Goal: Task Accomplishment & Management: Use online tool/utility

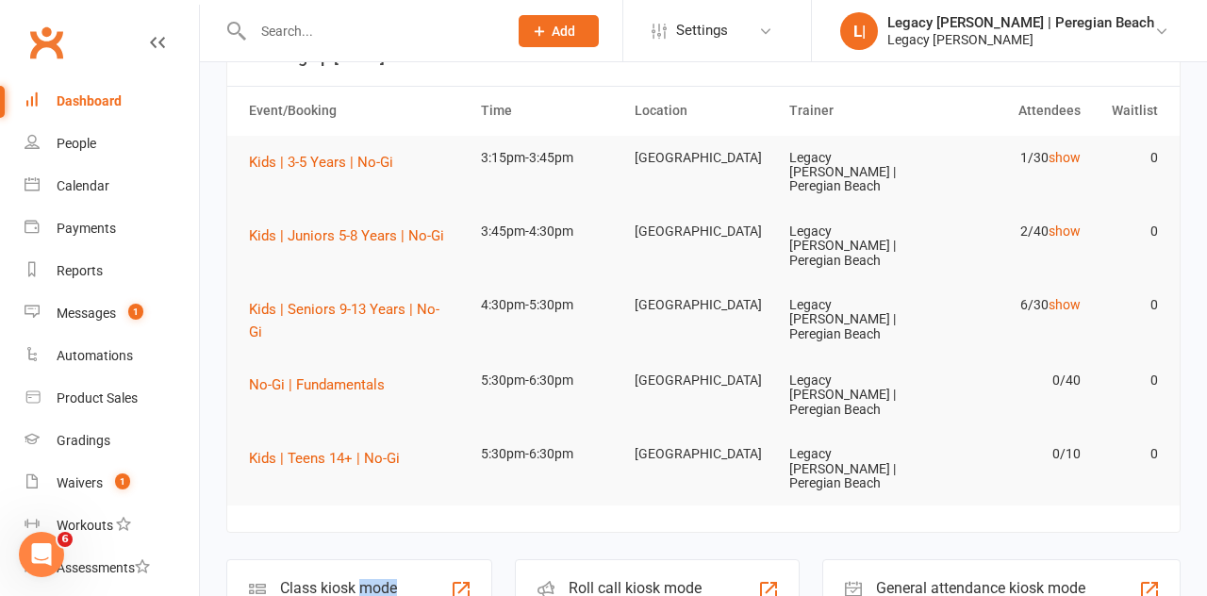
scroll to position [147, 0]
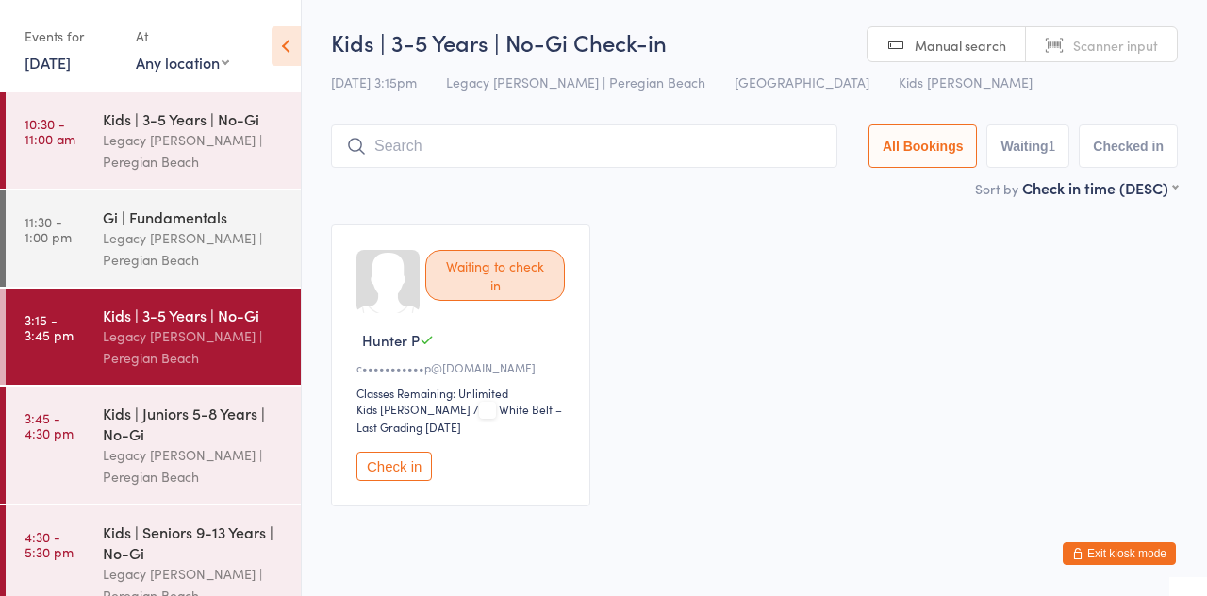
click at [398, 467] on button "Check in" at bounding box center [393, 466] width 75 height 29
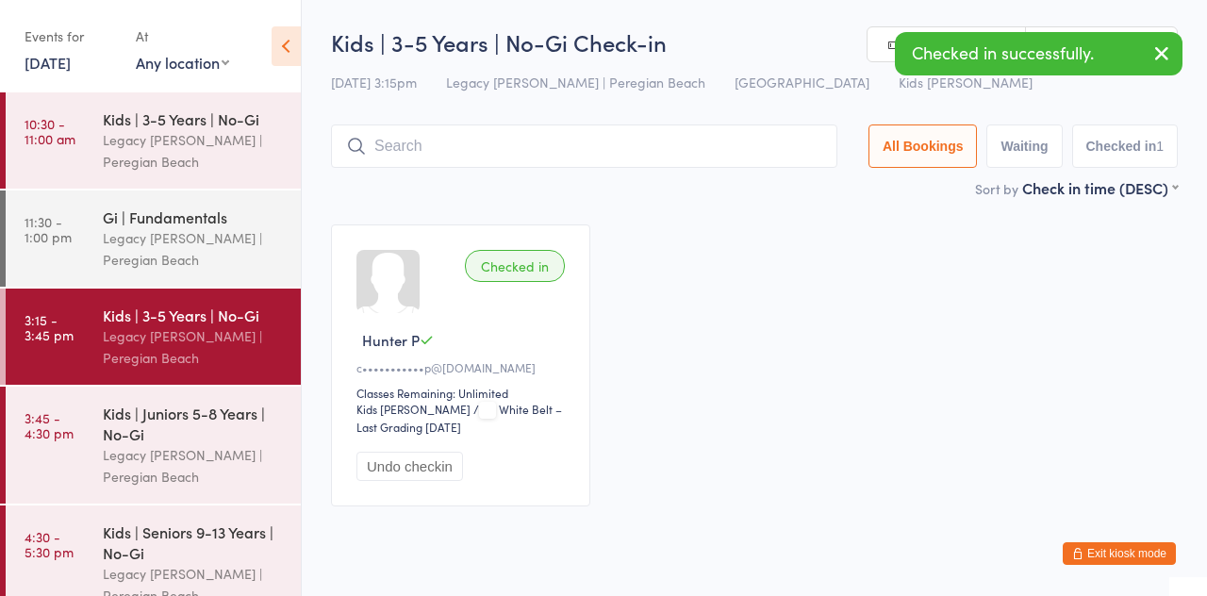
click at [162, 444] on div "Legacy [PERSON_NAME] | Peregian Beach" at bounding box center [194, 465] width 182 height 43
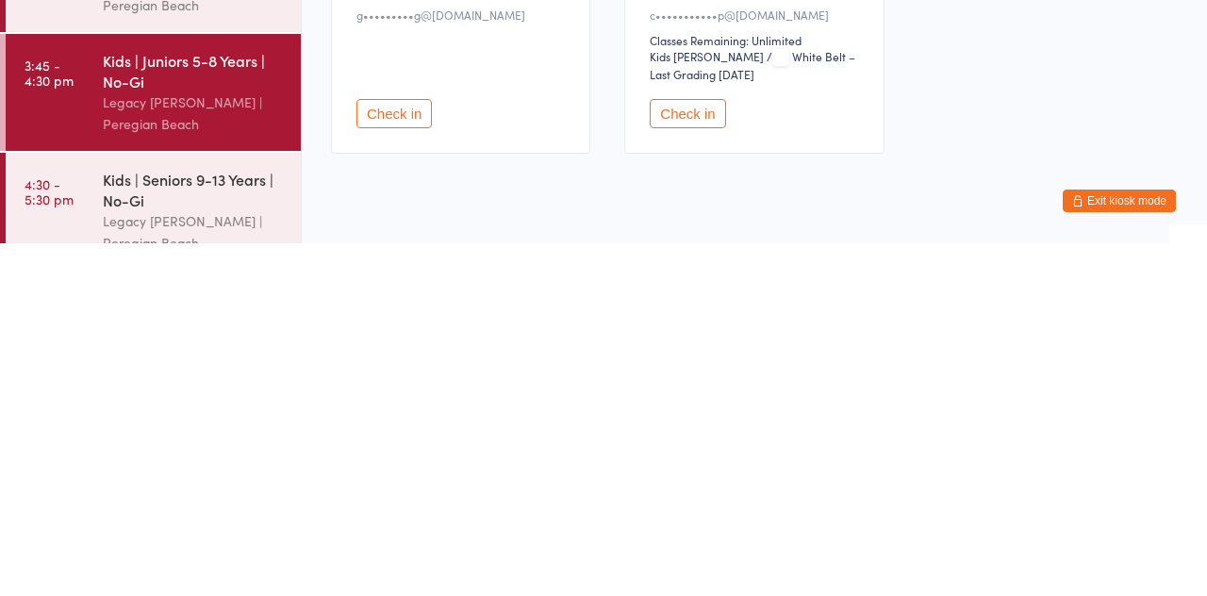
click at [690, 479] on button "Check in" at bounding box center [687, 466] width 75 height 29
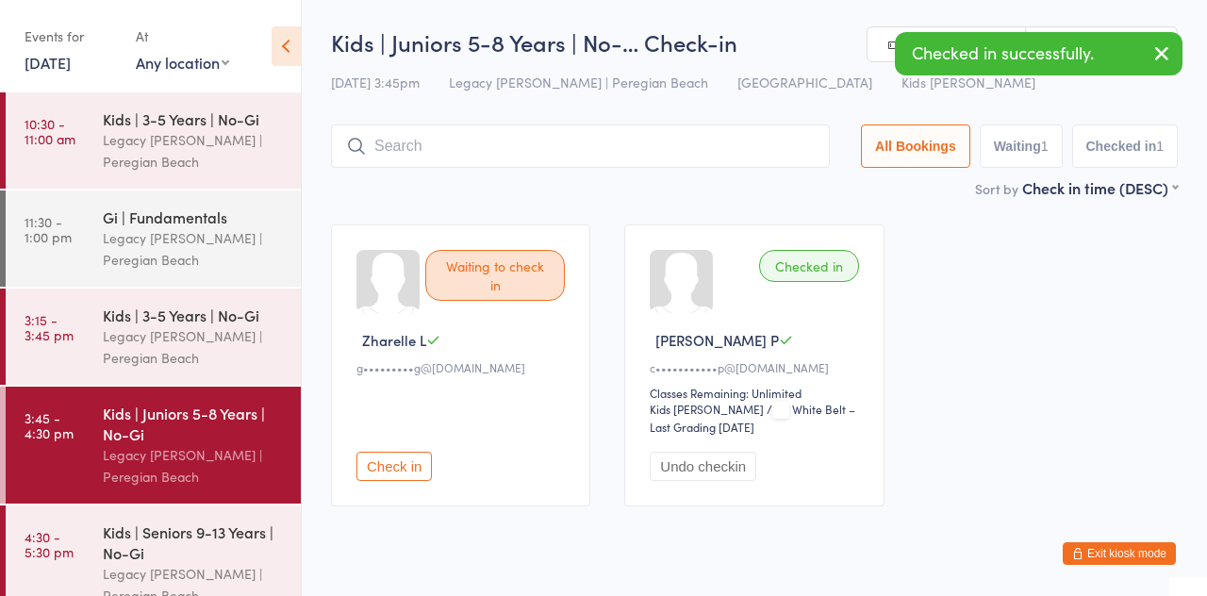
click at [487, 147] on input "search" at bounding box center [580, 145] width 499 height 43
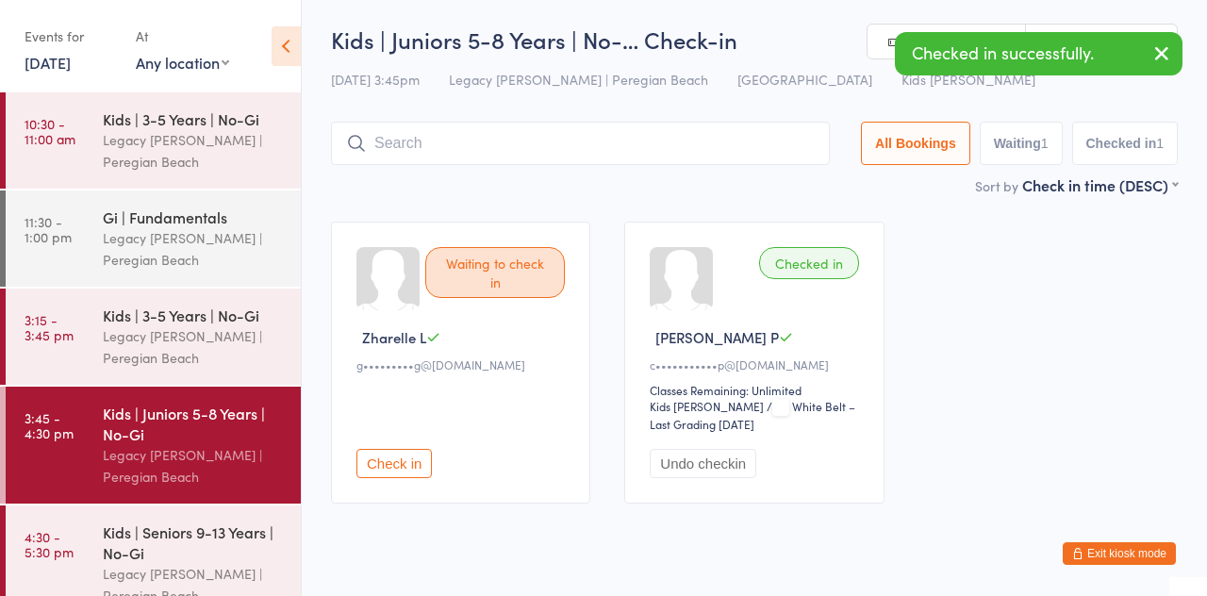
scroll to position [40, 0]
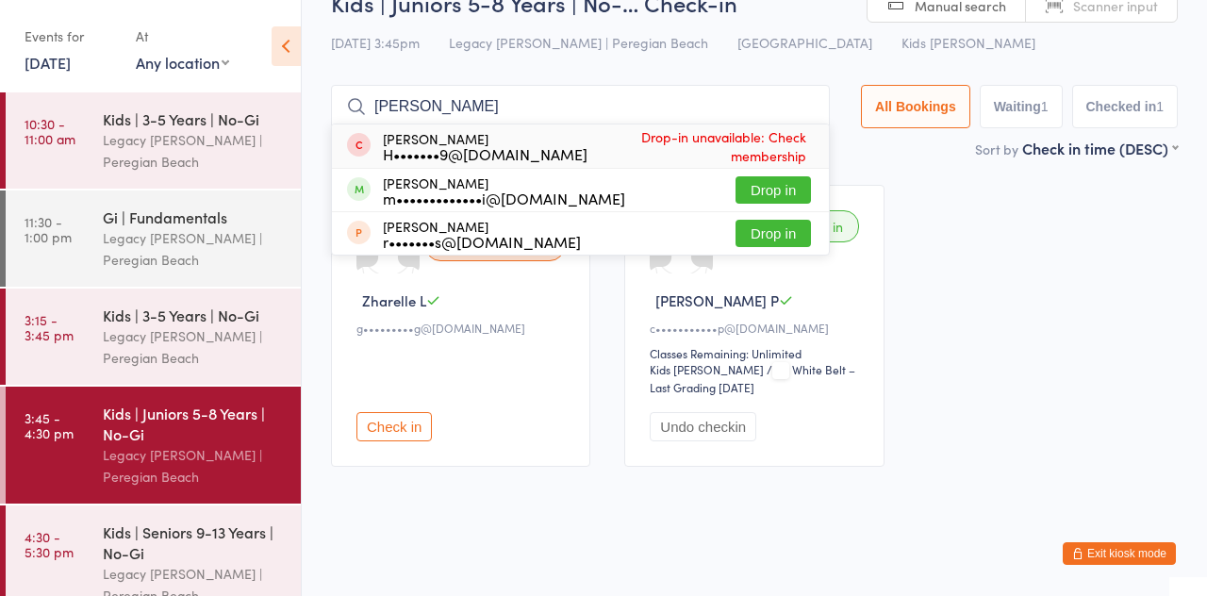
type input "[PERSON_NAME]"
click at [790, 194] on button "Drop in" at bounding box center [773, 189] width 75 height 27
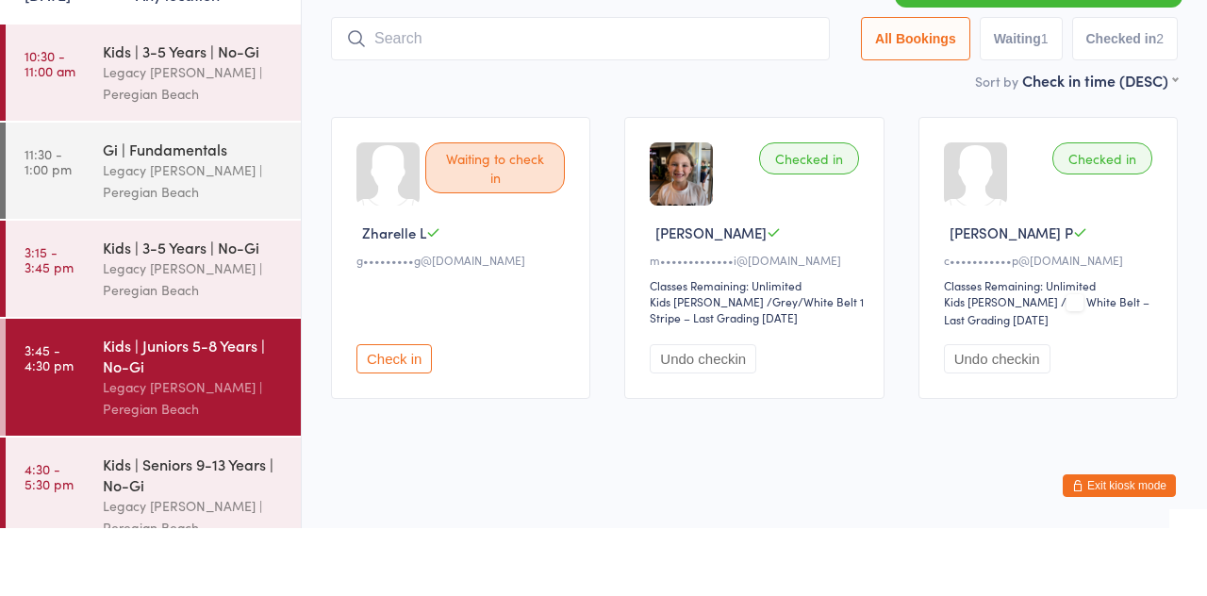
scroll to position [0, 0]
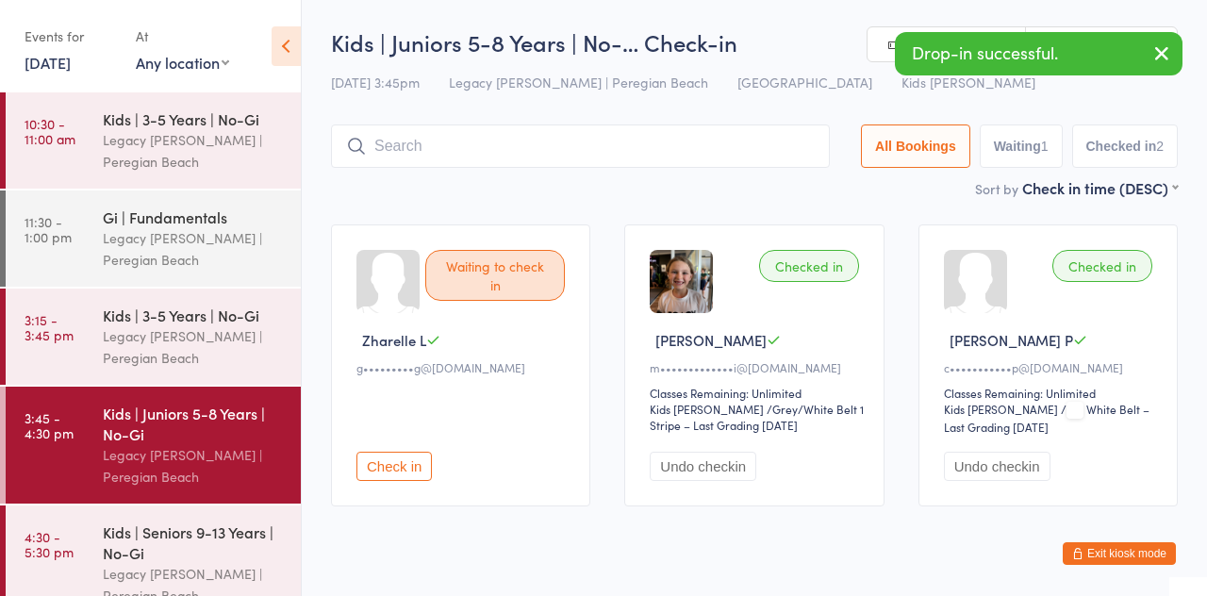
click at [183, 145] on div "Legacy [PERSON_NAME] | Peregian Beach" at bounding box center [194, 150] width 182 height 43
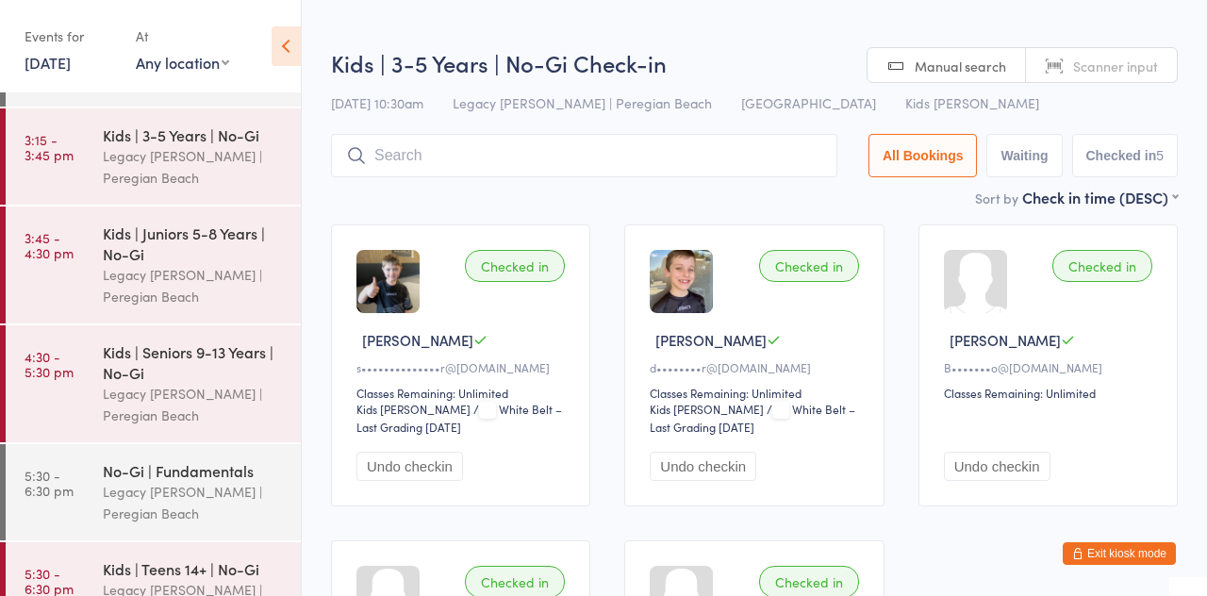
scroll to position [179, 0]
click at [196, 162] on div "Legacy [PERSON_NAME] | Peregian Beach" at bounding box center [194, 167] width 182 height 43
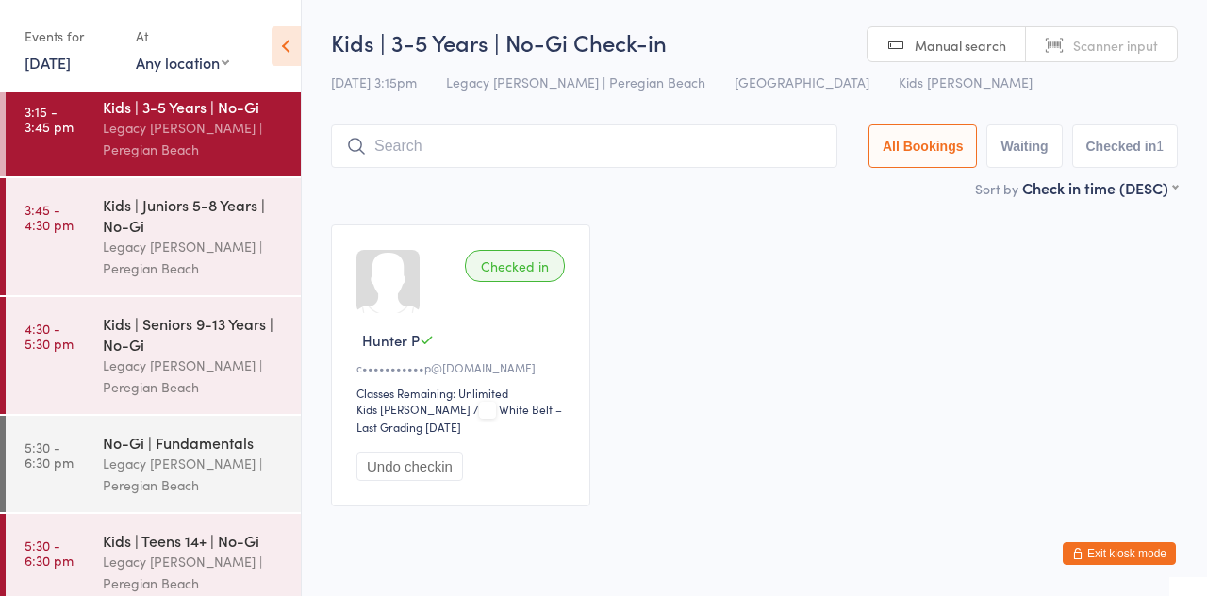
scroll to position [224, 0]
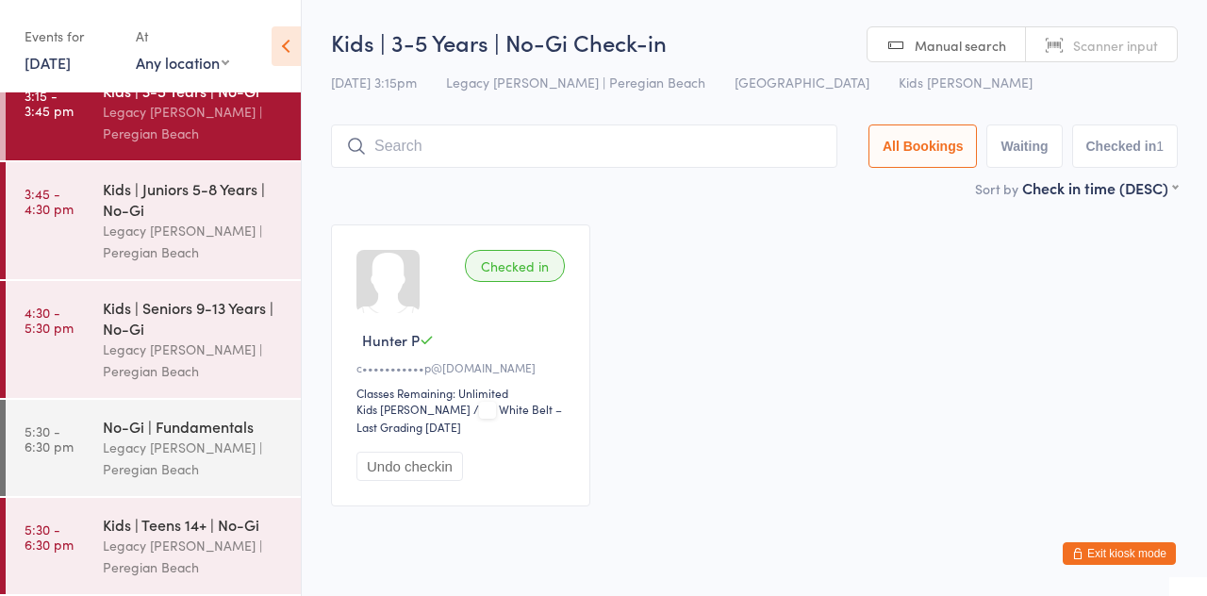
click at [182, 197] on div "Kids | Juniors 5-8 Years | No-Gi" at bounding box center [194, 198] width 182 height 41
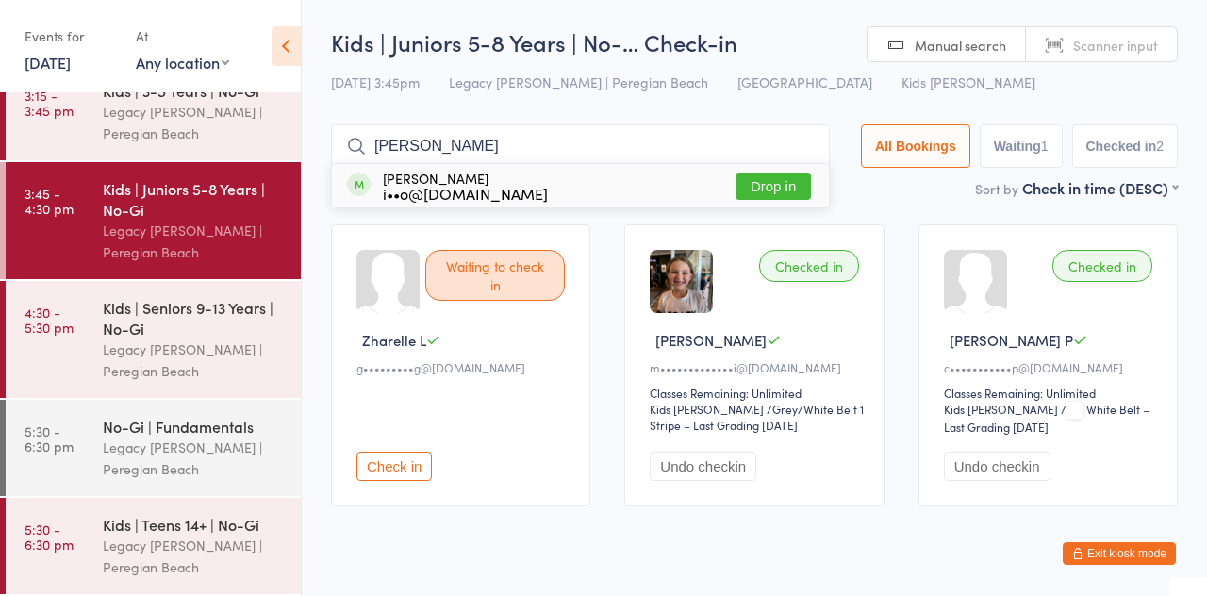
type input "[PERSON_NAME]"
click at [548, 192] on div "i••o@[DOMAIN_NAME]" at bounding box center [465, 193] width 165 height 15
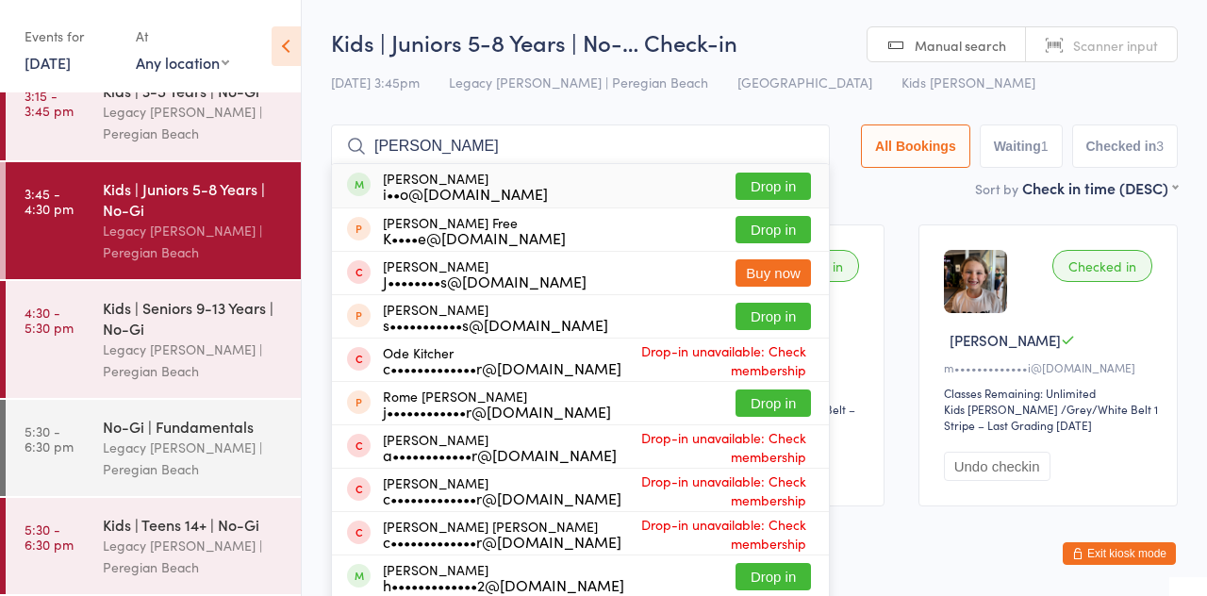
type input "[PERSON_NAME]"
click at [776, 190] on button "Drop in" at bounding box center [773, 186] width 75 height 27
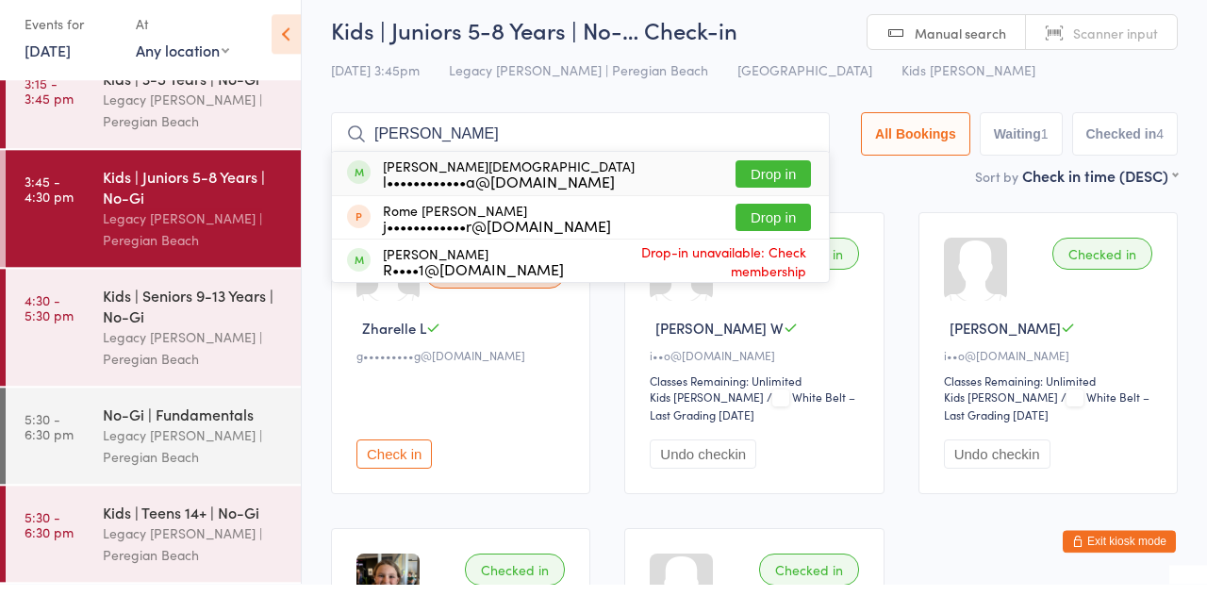
type input "[PERSON_NAME]"
click at [801, 181] on button "Drop in" at bounding box center [773, 186] width 75 height 27
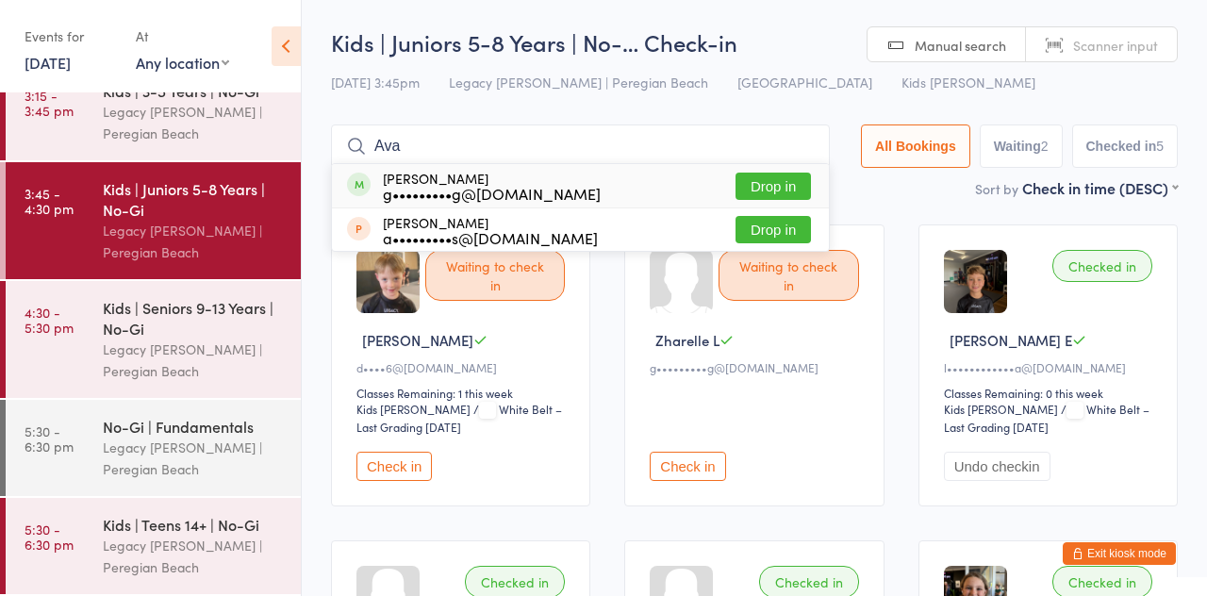
type input "Ava"
click at [795, 190] on button "Drop in" at bounding box center [773, 186] width 75 height 27
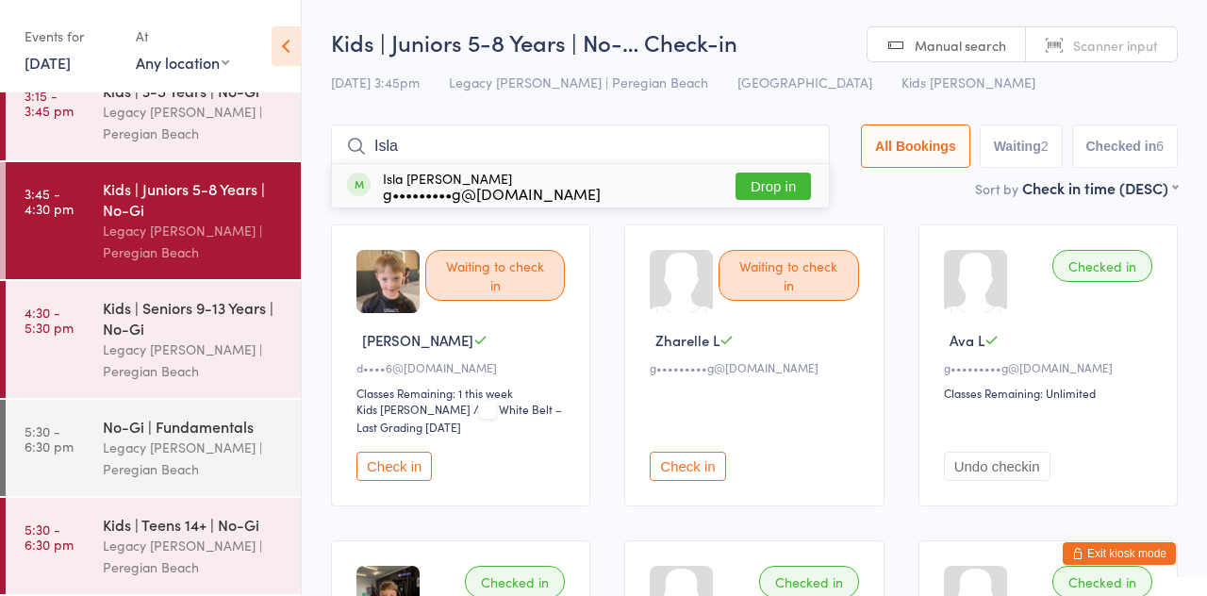
type input "Isla"
click at [791, 189] on button "Drop in" at bounding box center [773, 186] width 75 height 27
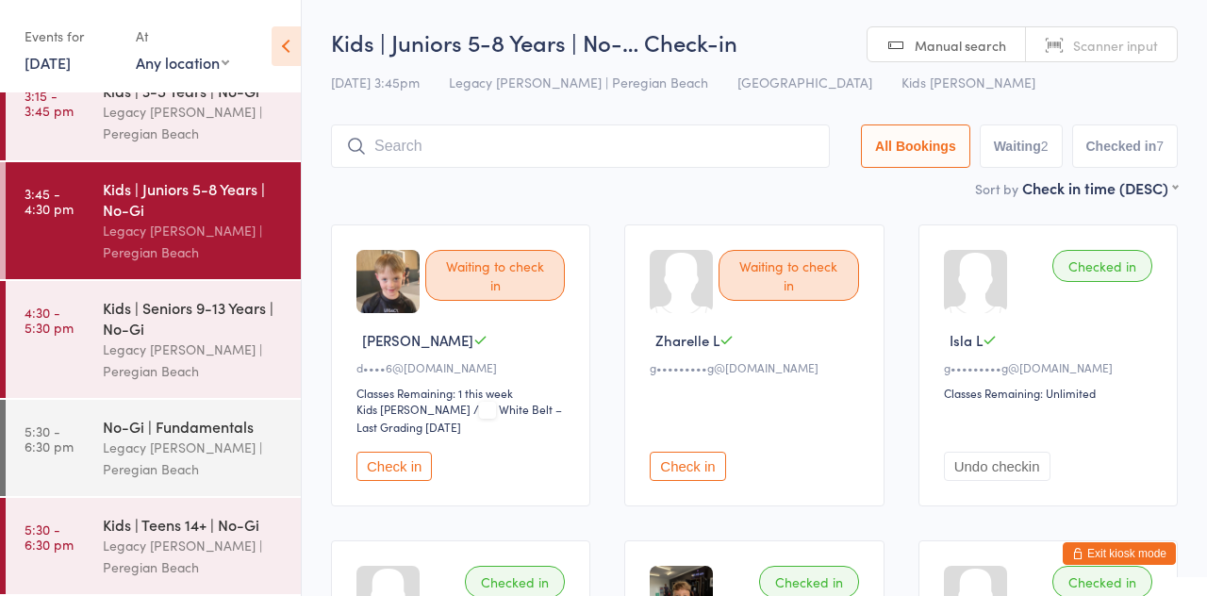
click at [455, 144] on input "search" at bounding box center [580, 145] width 499 height 43
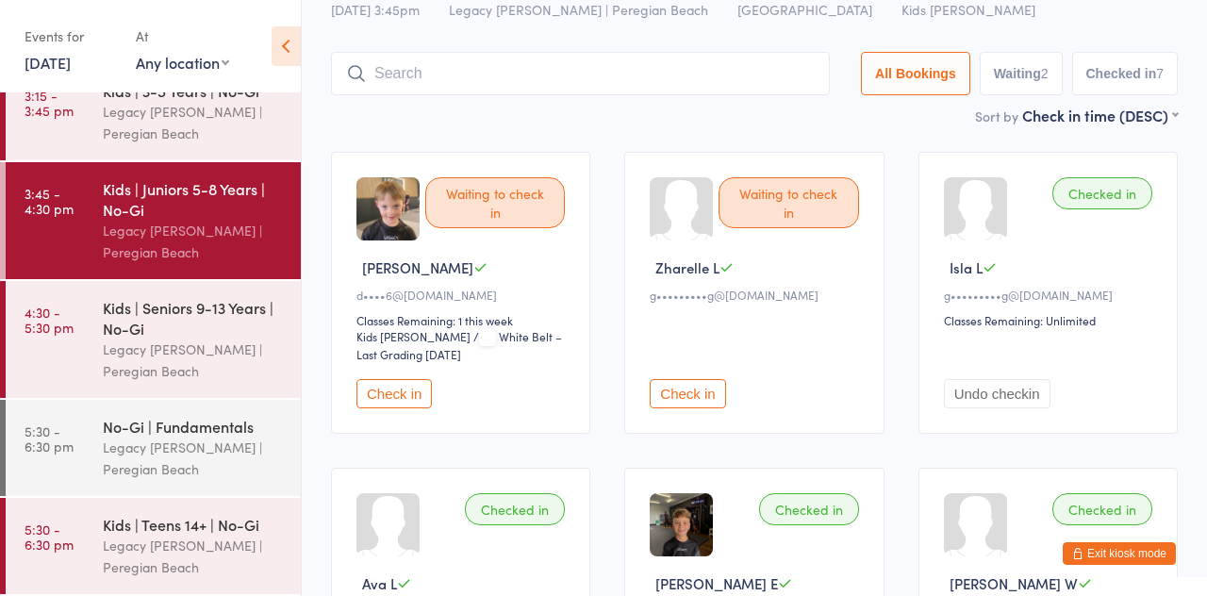
scroll to position [125, 0]
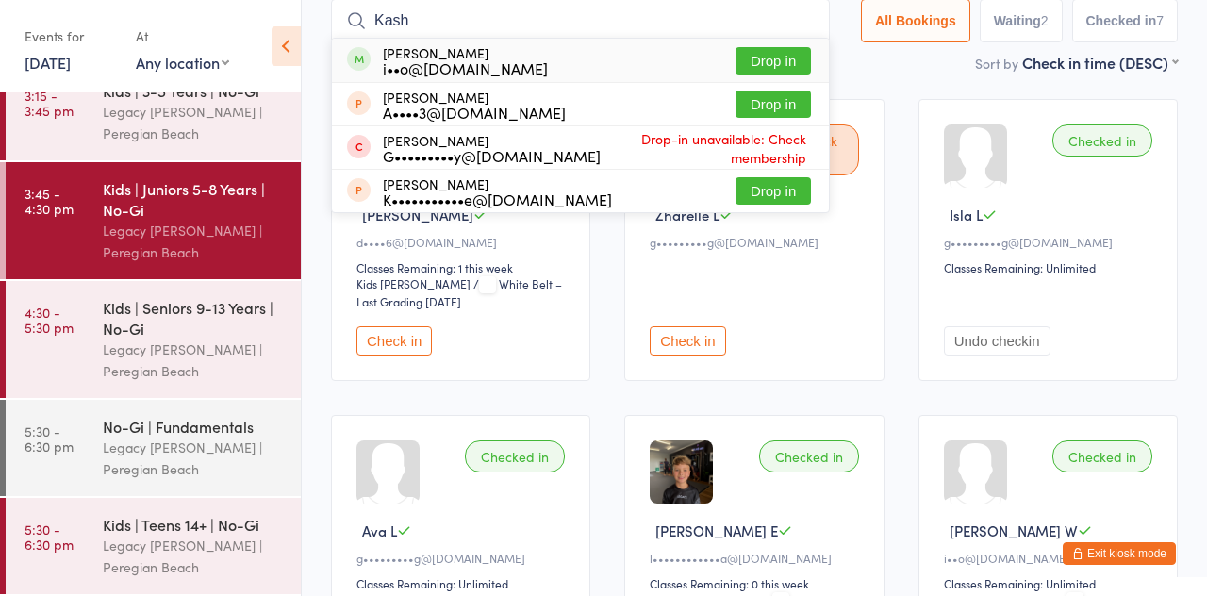
type input "Kash"
click at [788, 70] on button "Drop in" at bounding box center [773, 60] width 75 height 27
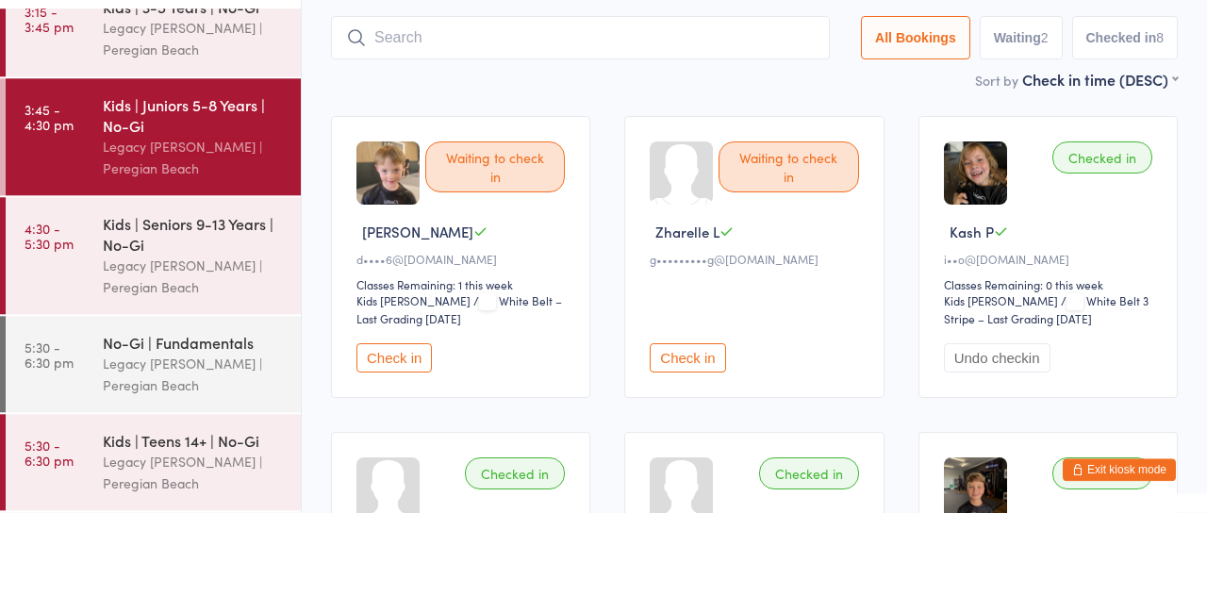
scroll to position [25, 0]
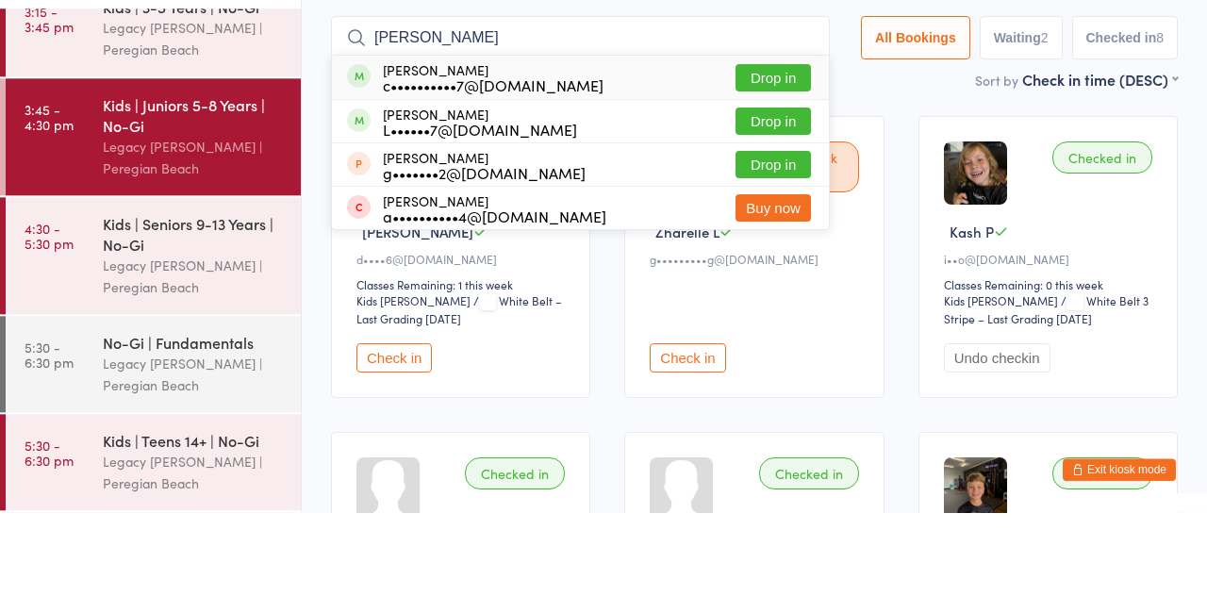
type input "[PERSON_NAME]"
click at [809, 169] on button "Drop in" at bounding box center [773, 161] width 75 height 27
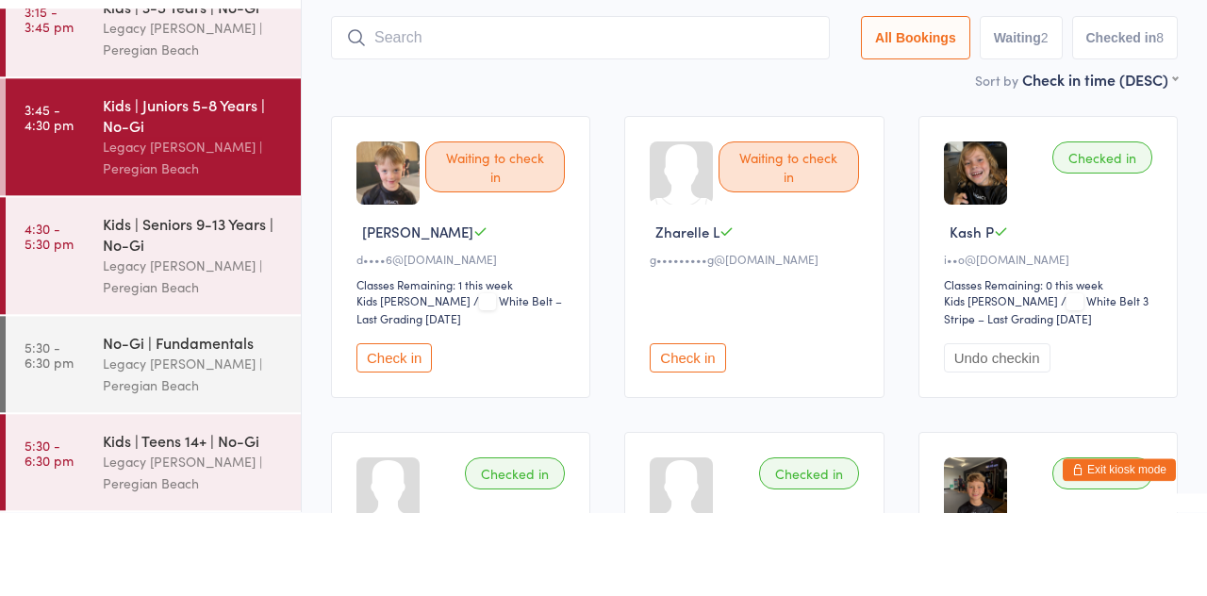
click at [805, 76] on div "Kids | Juniors 5-8 Years | No-… Check-in [DATE] 3:45pm Legacy Jiu Jitsu | Pereg…" at bounding box center [754, 77] width 847 height 151
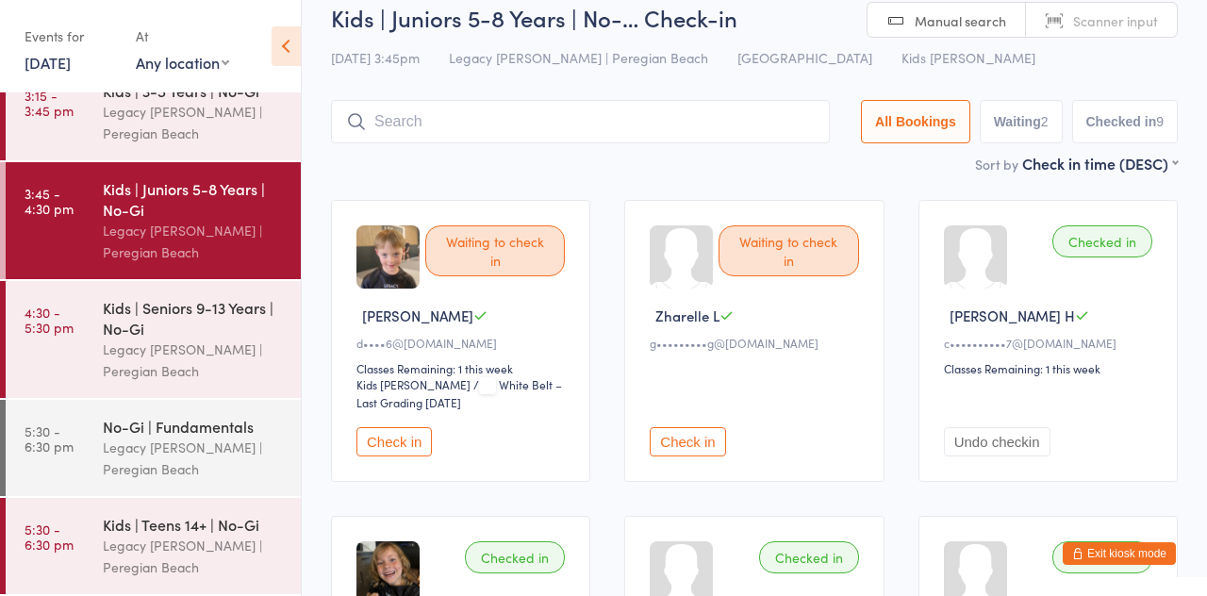
scroll to position [0, 0]
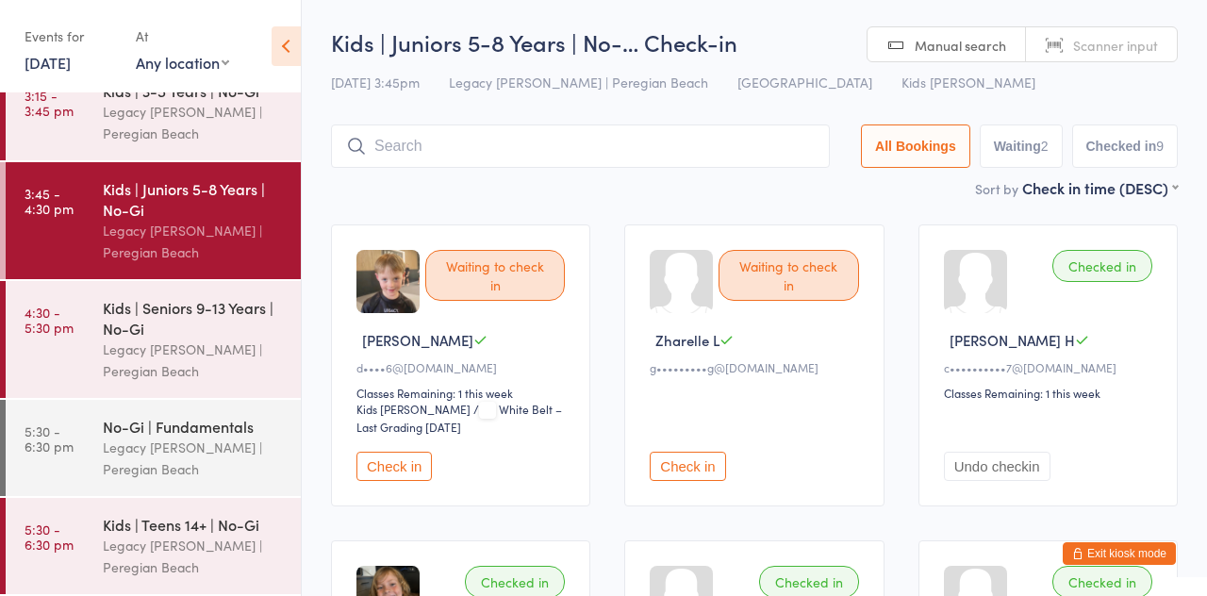
click at [515, 147] on input "search" at bounding box center [580, 145] width 499 height 43
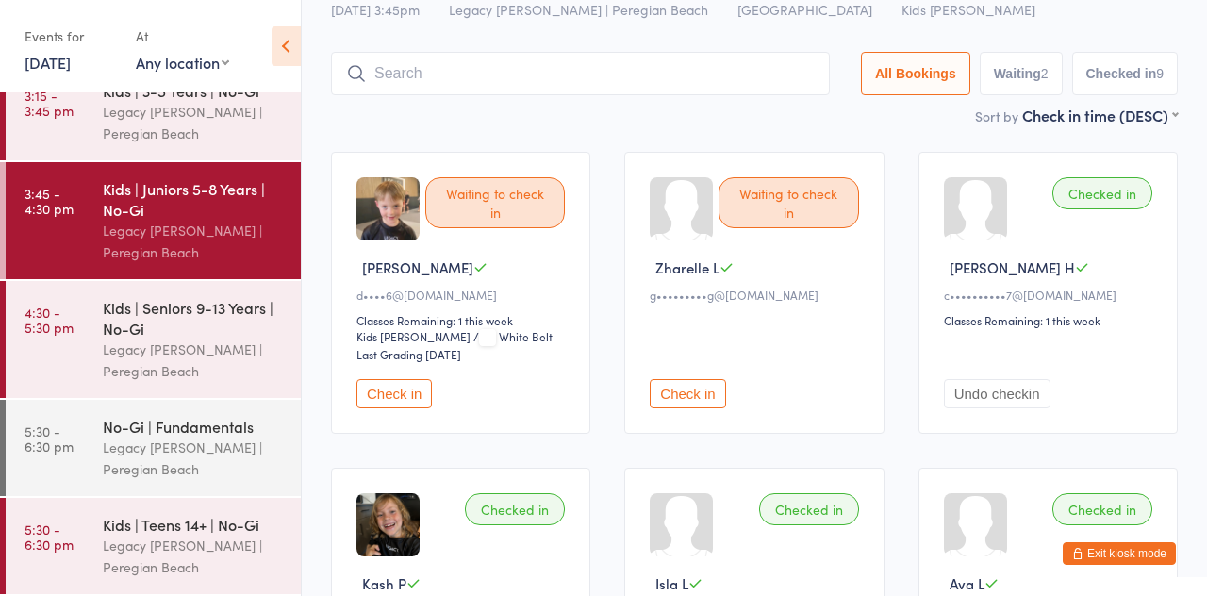
scroll to position [125, 0]
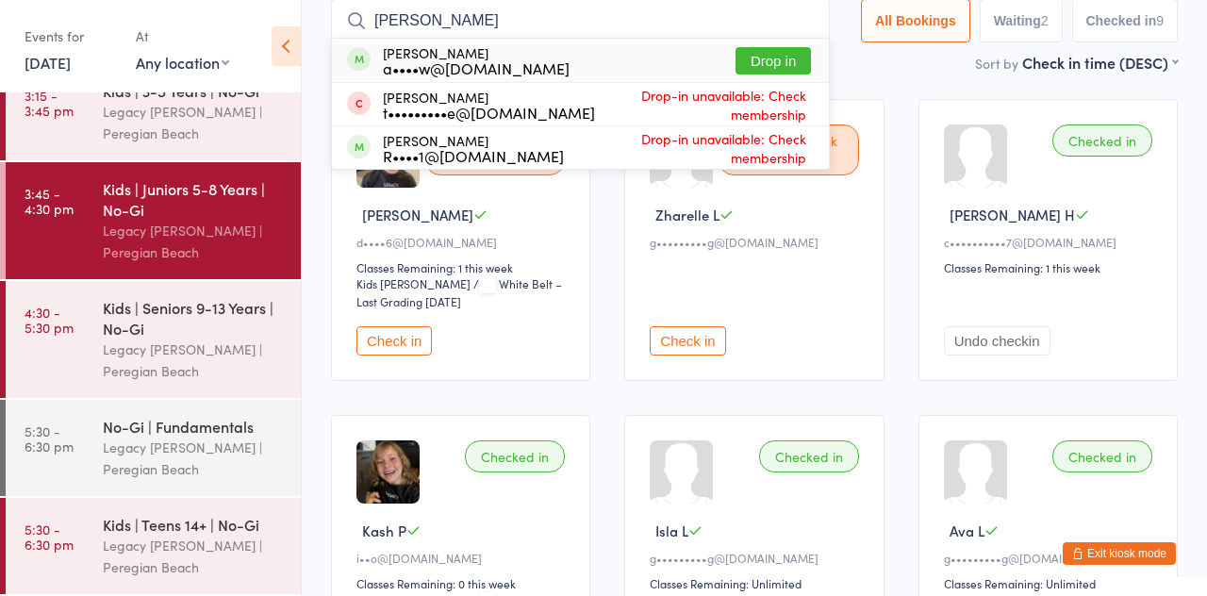
type input "[PERSON_NAME]"
click at [788, 70] on button "Drop in" at bounding box center [773, 60] width 75 height 27
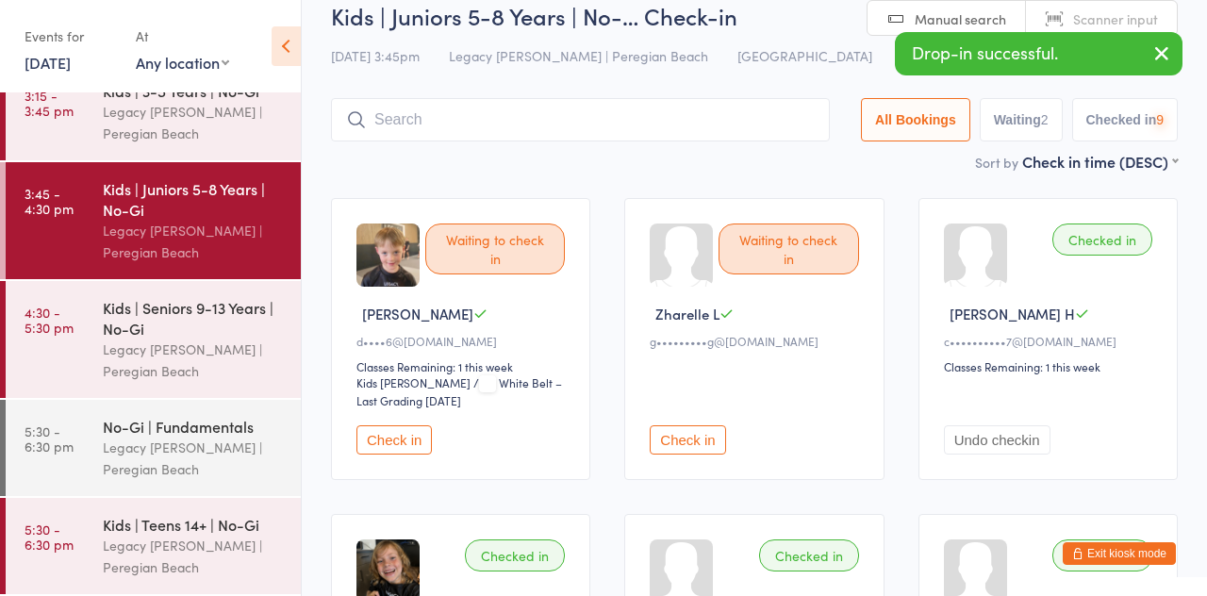
scroll to position [25, 0]
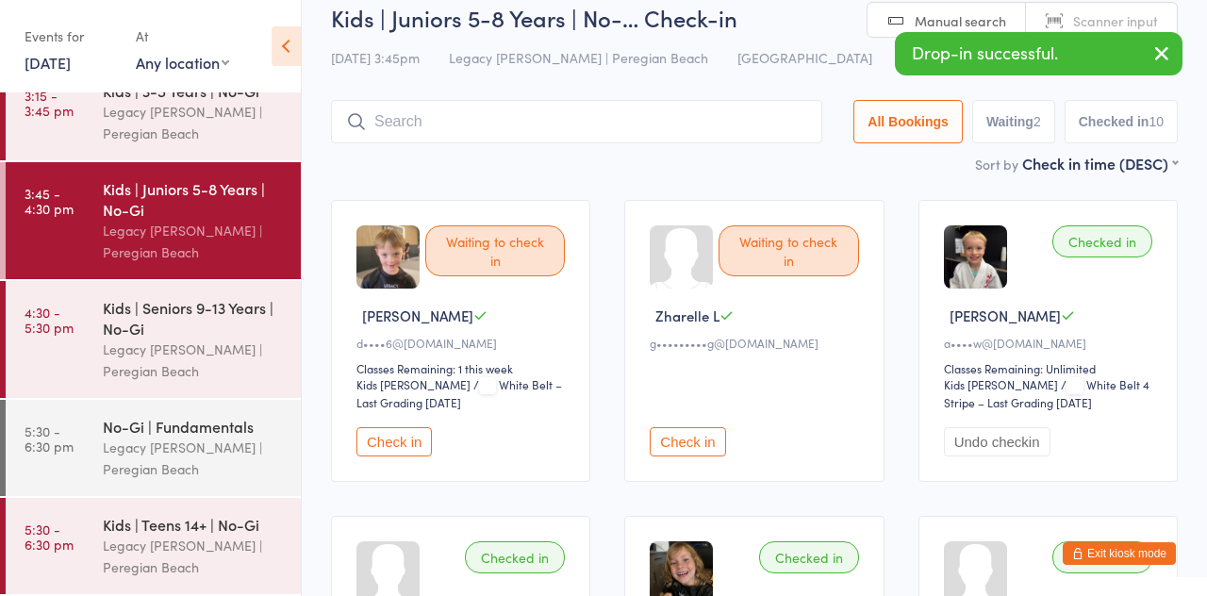
type input "K"
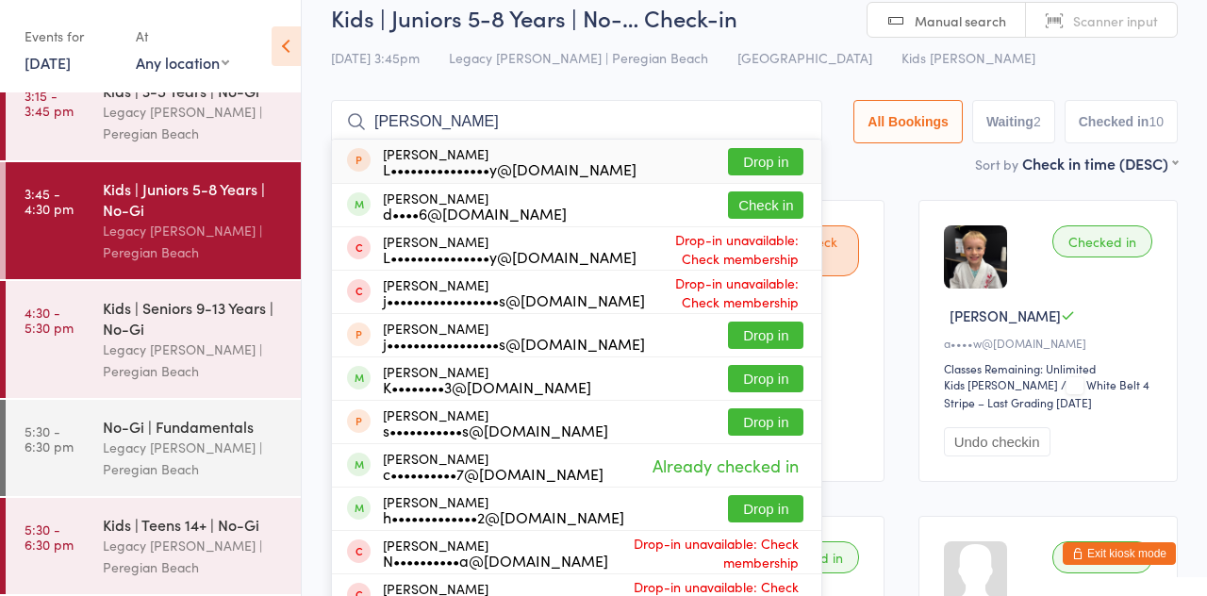
type input "[PERSON_NAME]"
click at [792, 209] on button "Check in" at bounding box center [765, 204] width 75 height 27
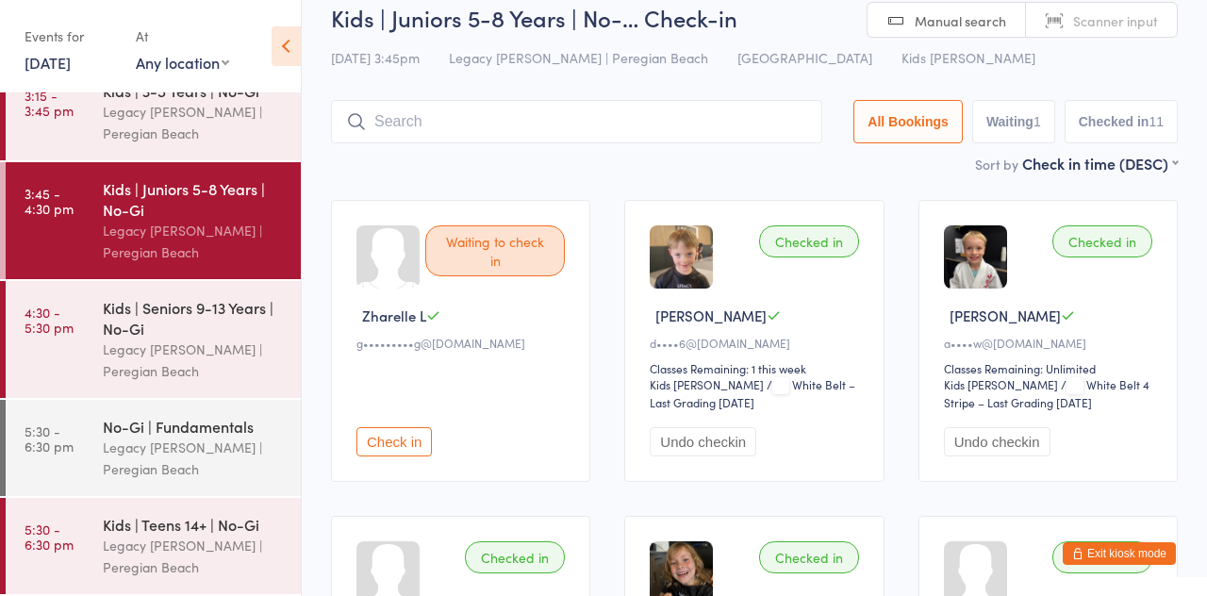
click at [547, 126] on input "search" at bounding box center [576, 121] width 491 height 43
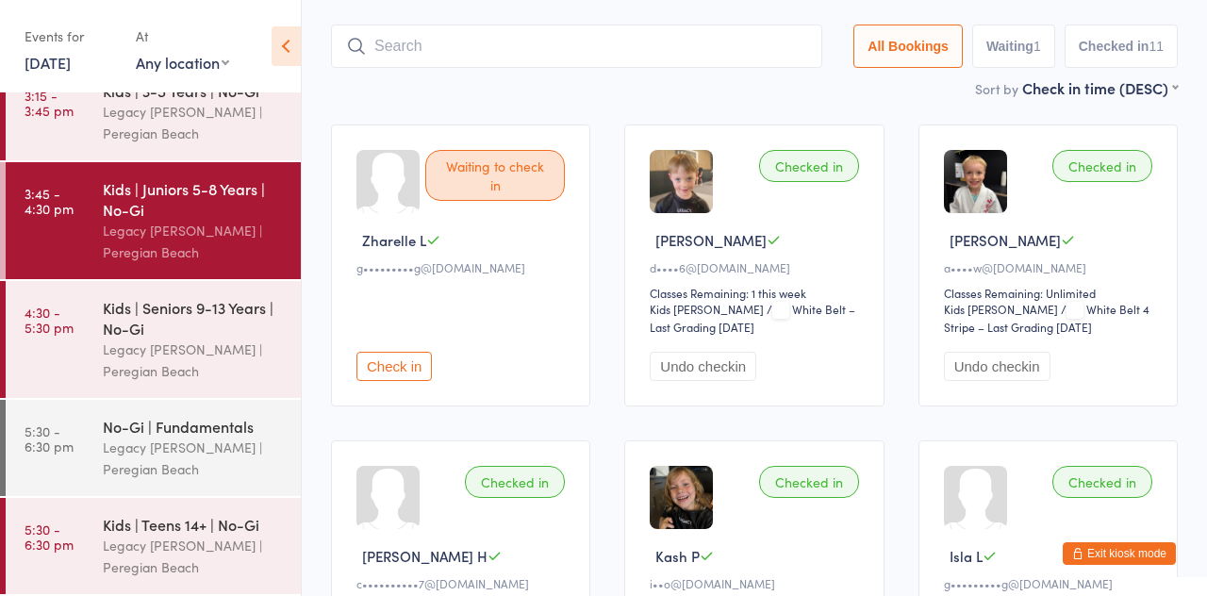
scroll to position [124, 0]
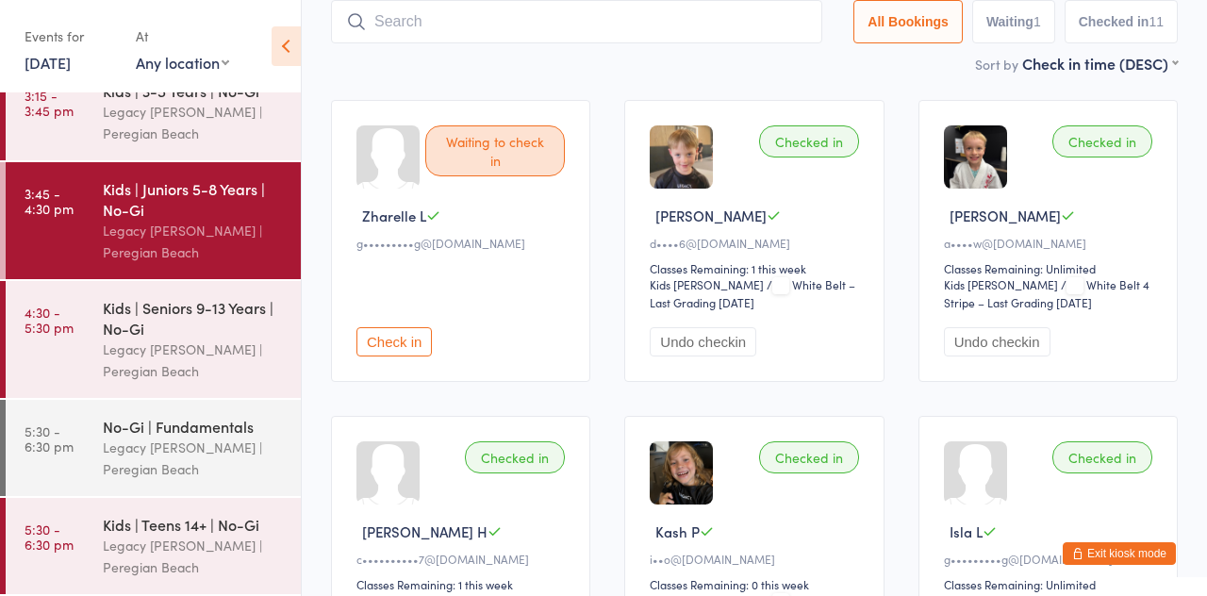
type input "Y"
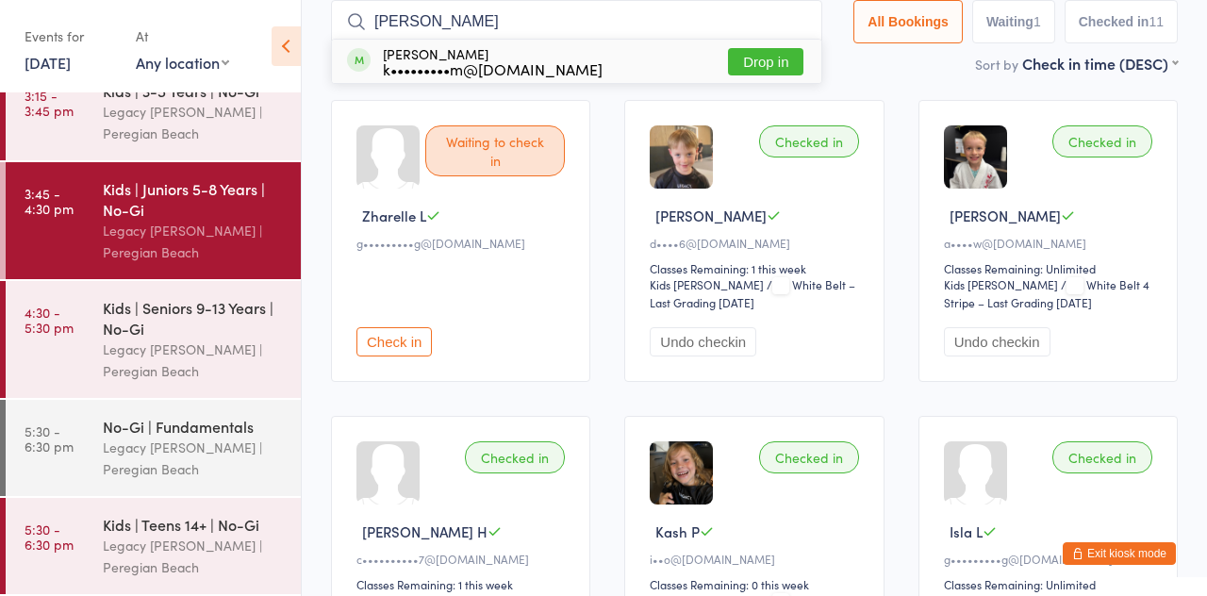
type input "[PERSON_NAME]"
click at [779, 64] on button "Drop in" at bounding box center [765, 61] width 75 height 27
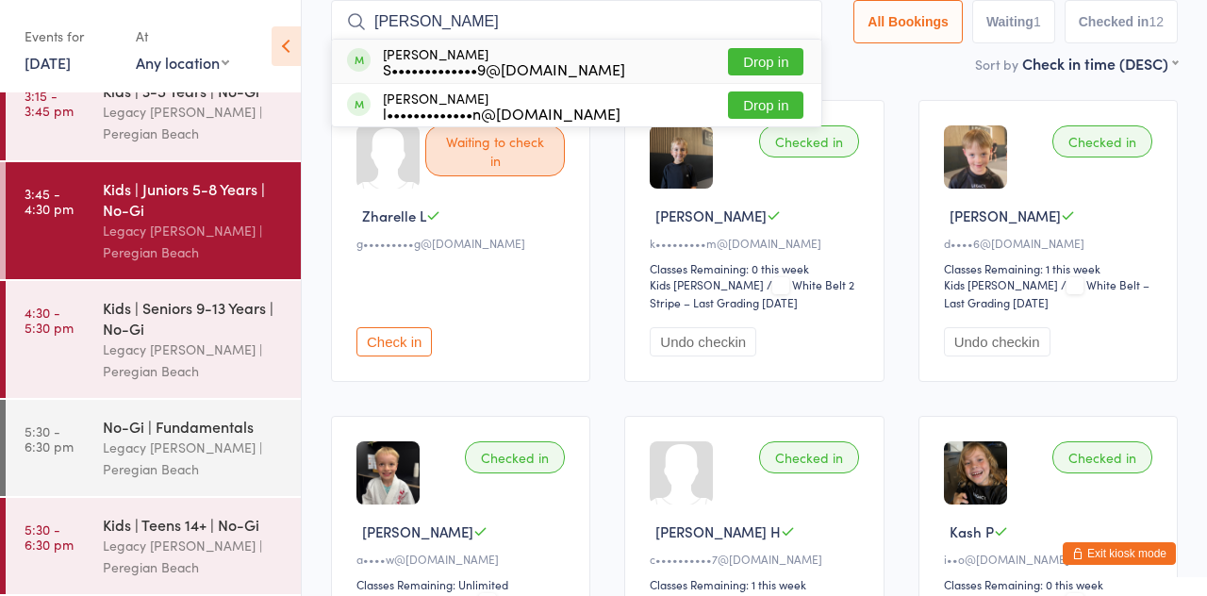
type input "[PERSON_NAME]"
click at [795, 73] on button "Drop in" at bounding box center [765, 61] width 75 height 27
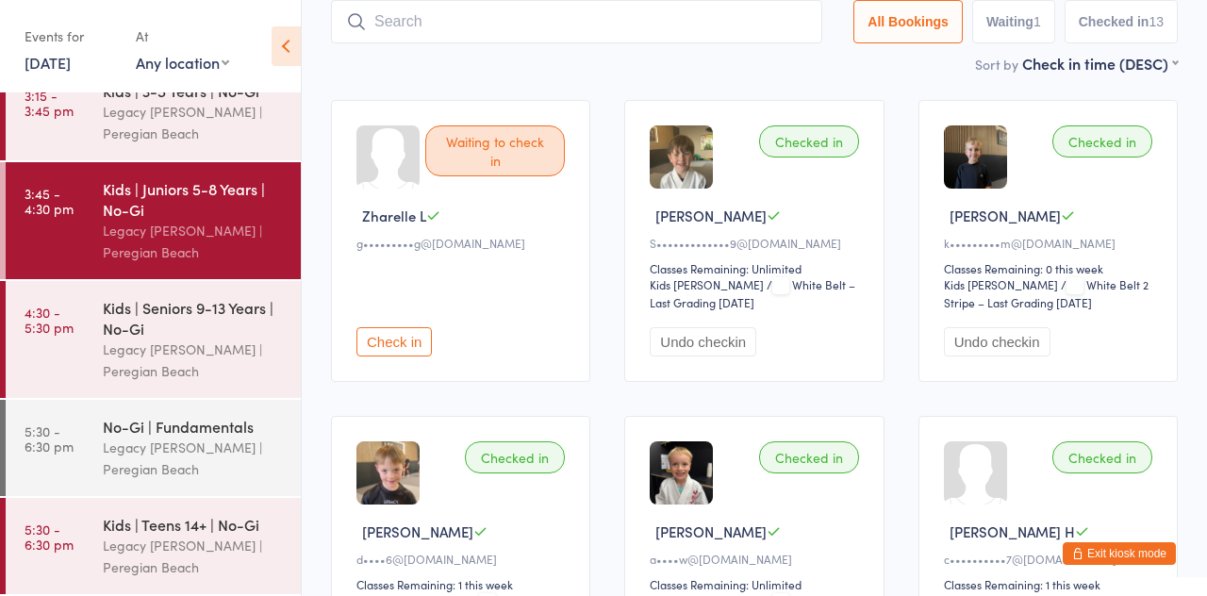
click at [595, 43] on input "search" at bounding box center [576, 21] width 491 height 43
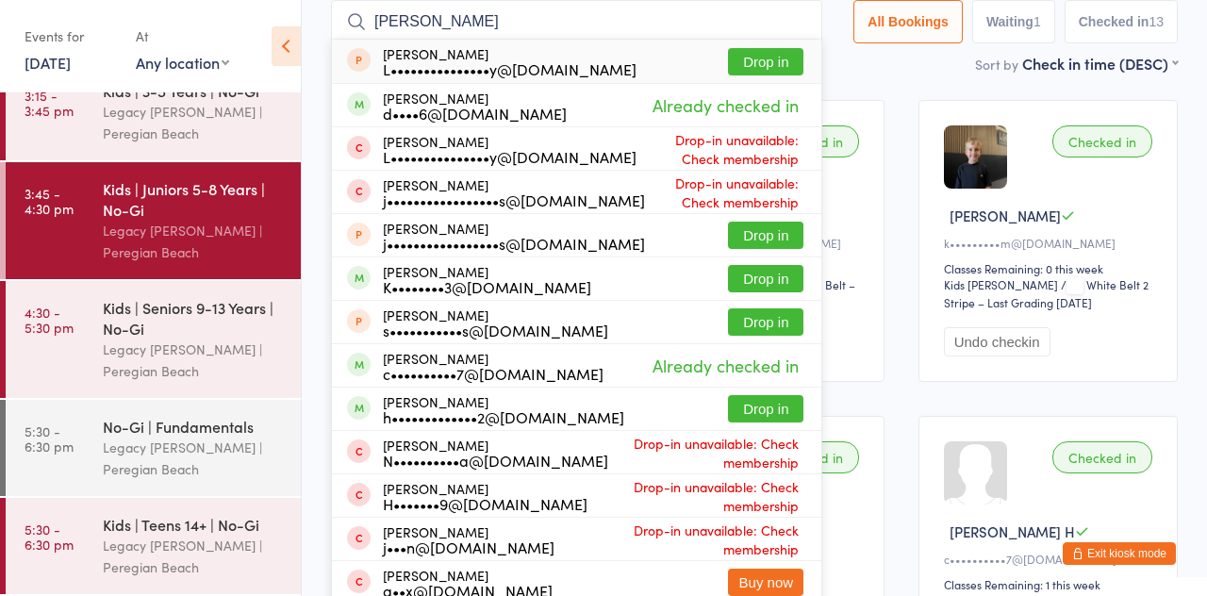
type input "[PERSON_NAME]"
click at [811, 41] on div "[PERSON_NAME] L•••••••••••••••y@[DOMAIN_NAME] Drop in" at bounding box center [576, 61] width 489 height 43
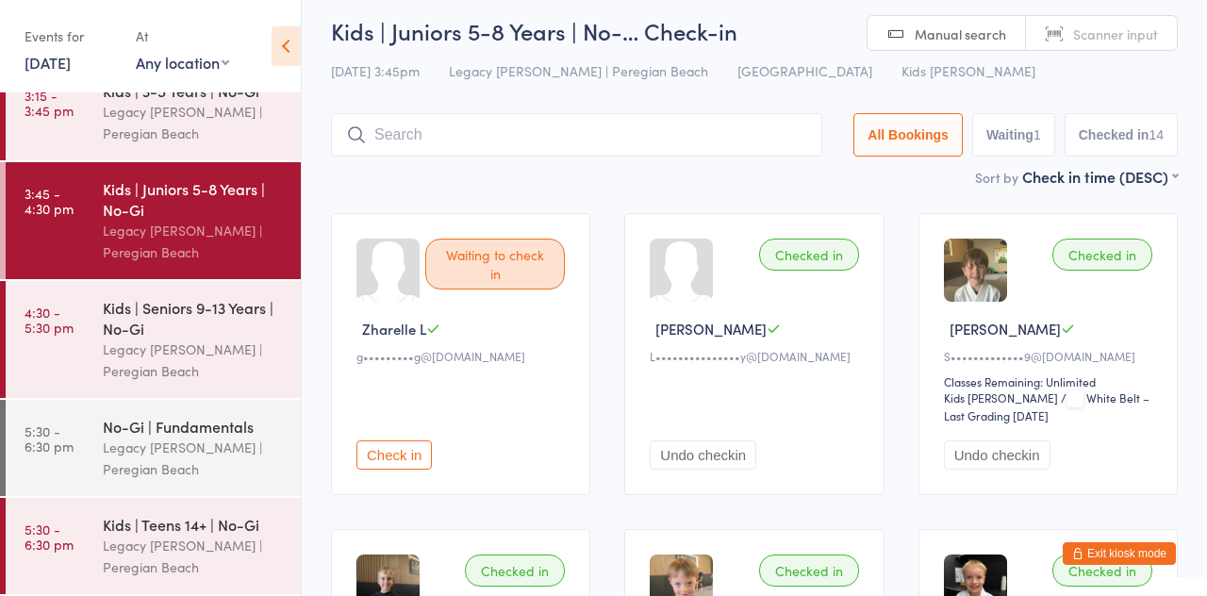
scroll to position [0, 0]
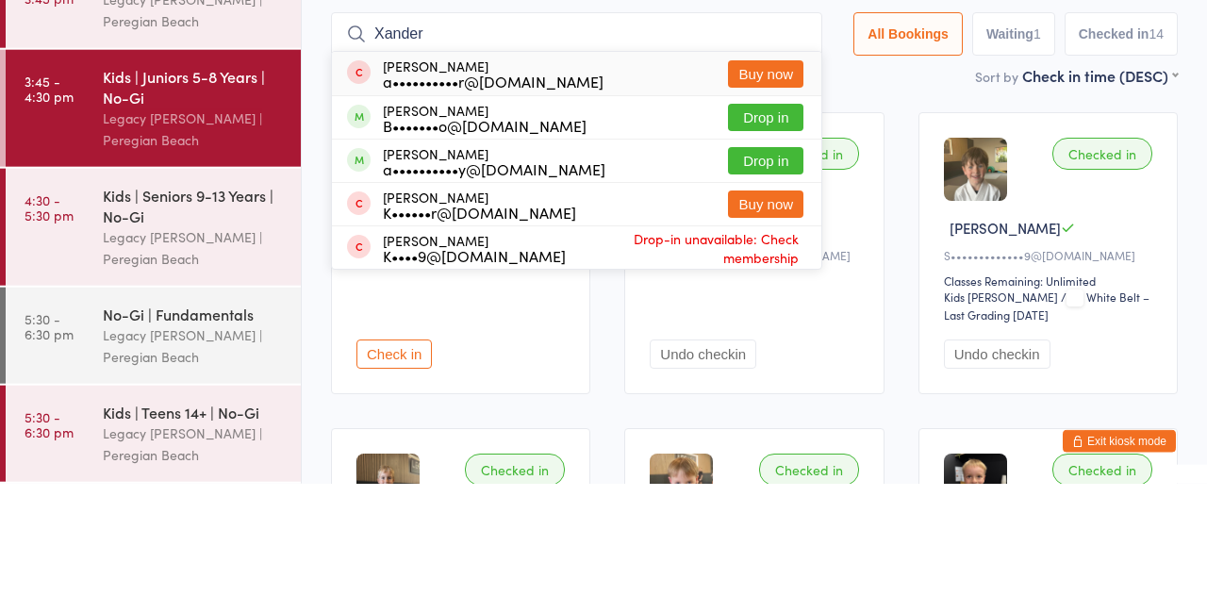
type input "Xander"
click at [780, 279] on button "Drop in" at bounding box center [765, 272] width 75 height 27
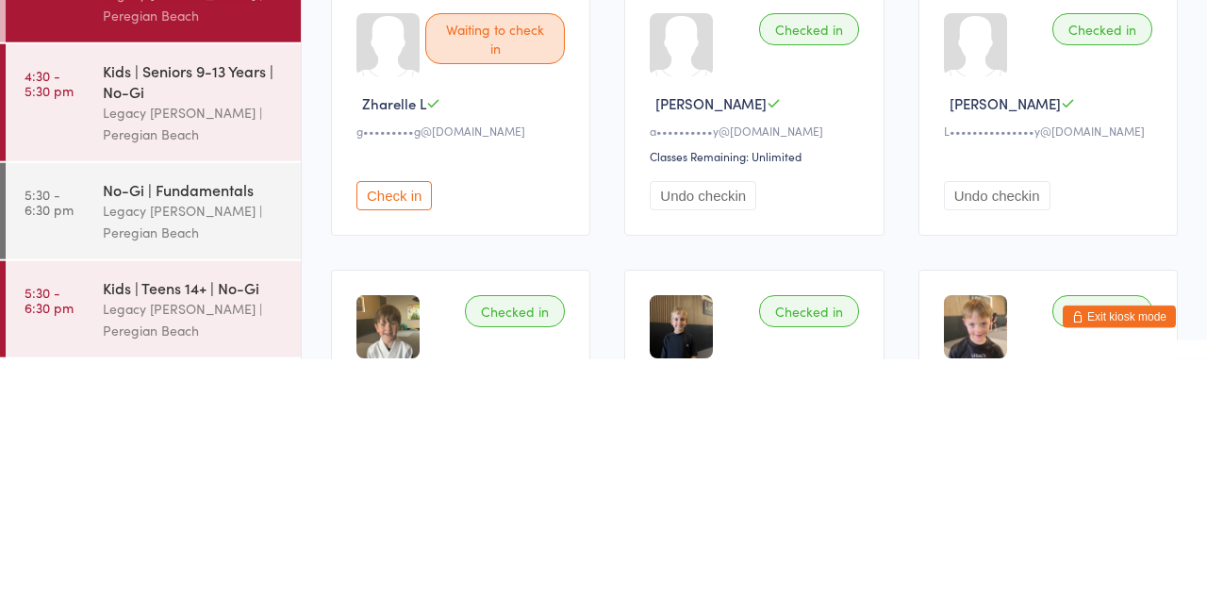
click at [126, 356] on div "Legacy [PERSON_NAME] | Peregian Beach" at bounding box center [194, 360] width 182 height 43
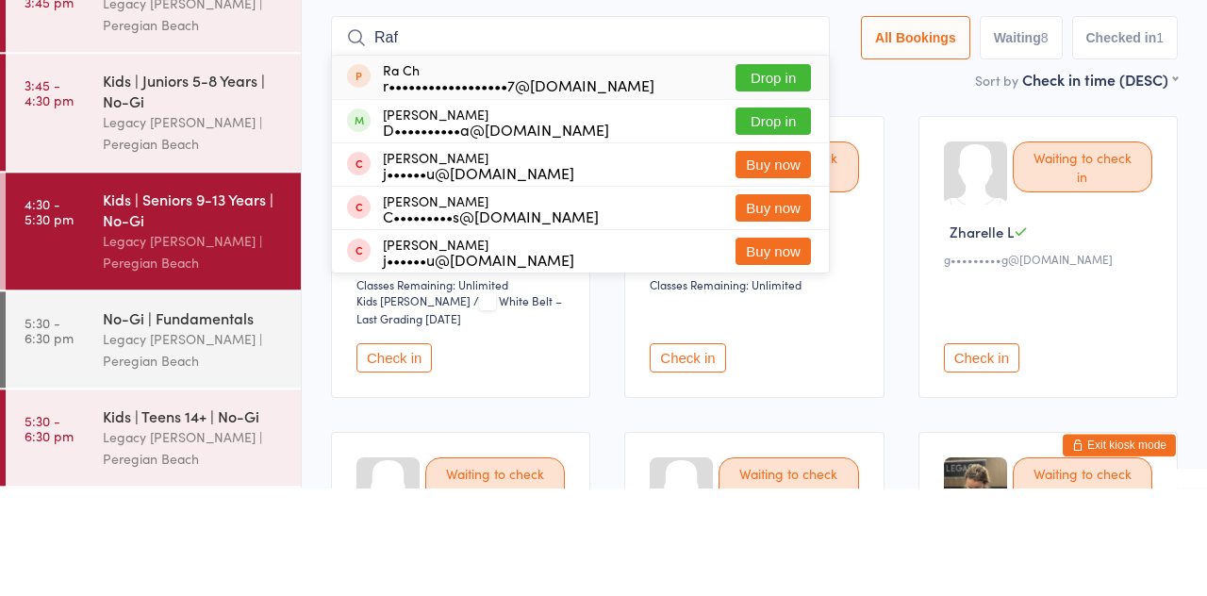
type input "Raf"
click at [779, 240] on button "Drop in" at bounding box center [773, 229] width 75 height 27
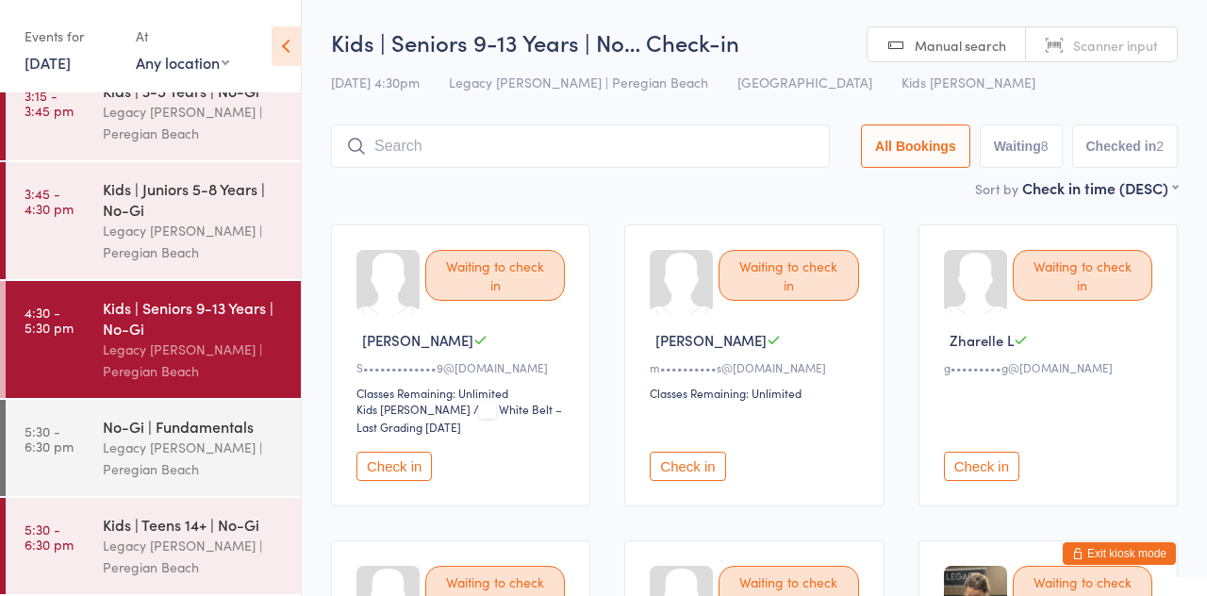
click at [687, 154] on input "search" at bounding box center [580, 145] width 499 height 43
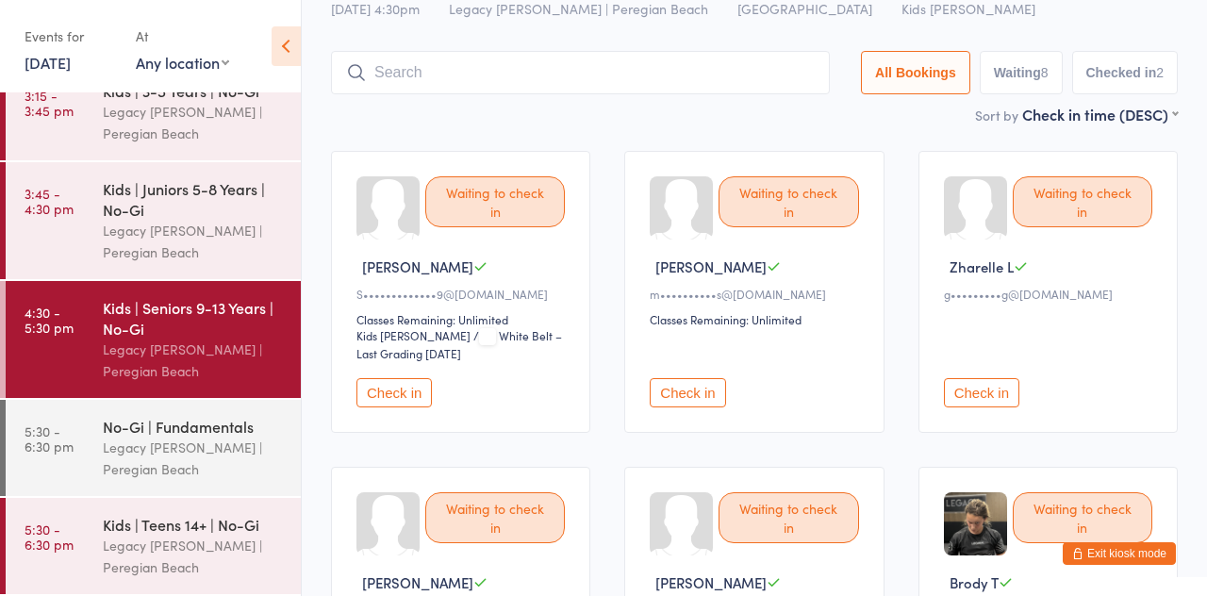
scroll to position [125, 0]
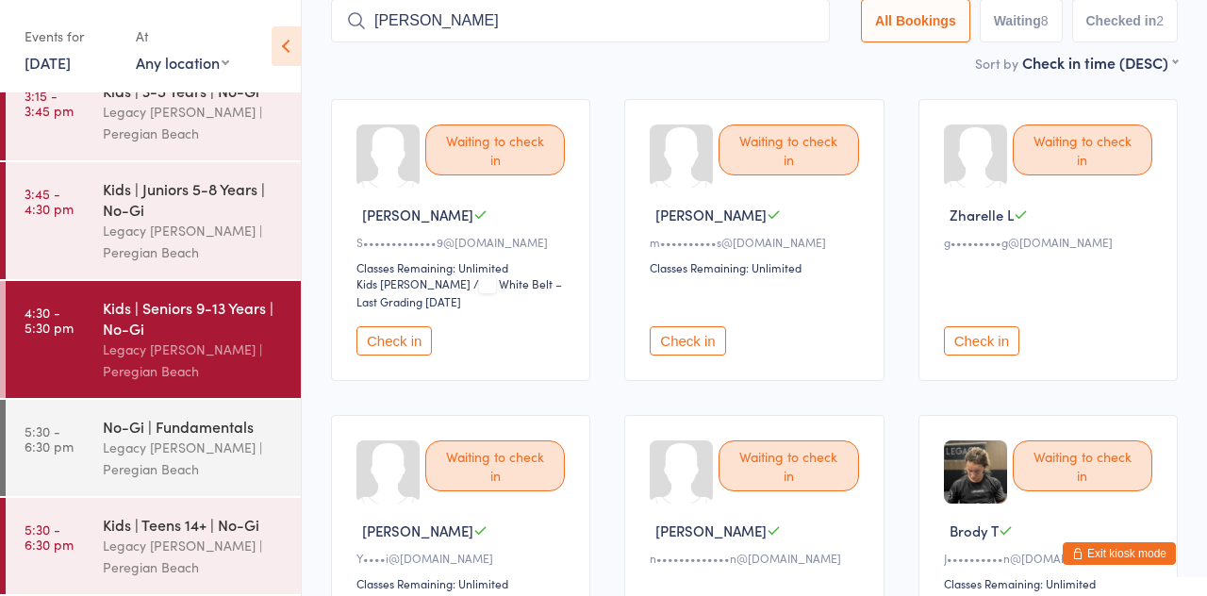
type input "[PERSON_NAME]"
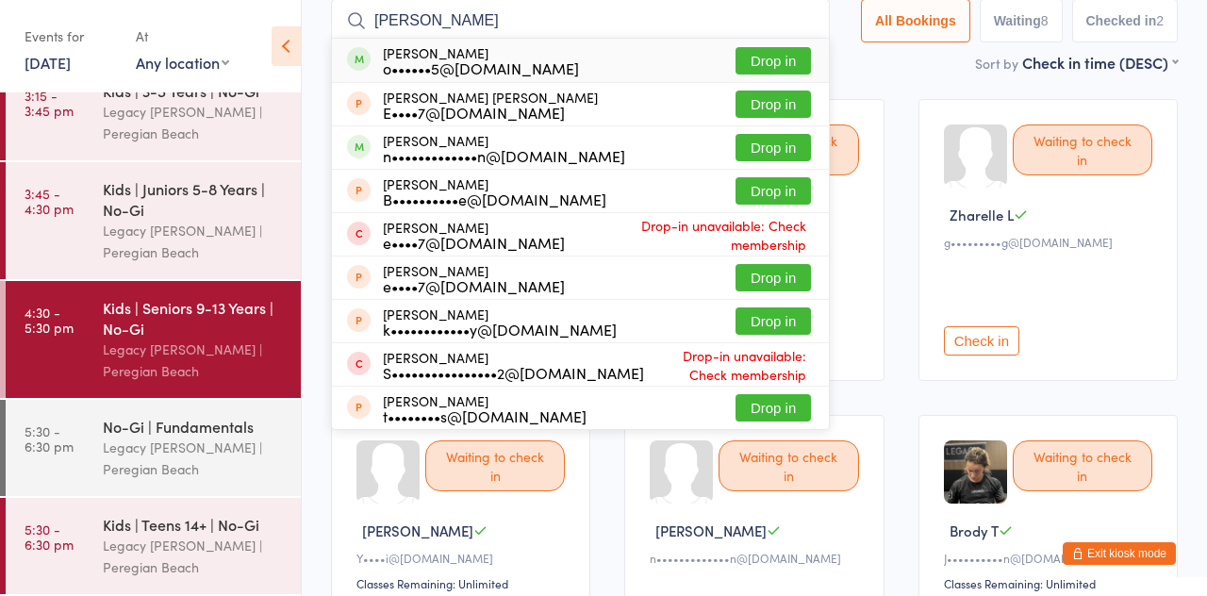
click at [781, 70] on button "Drop in" at bounding box center [773, 60] width 75 height 27
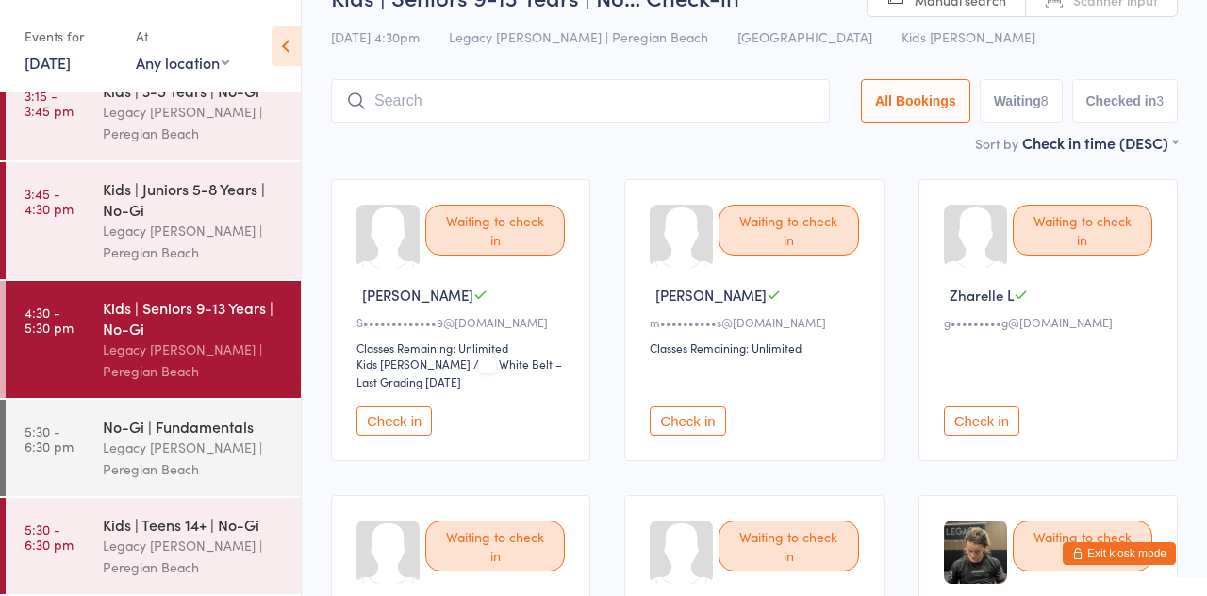
scroll to position [35, 0]
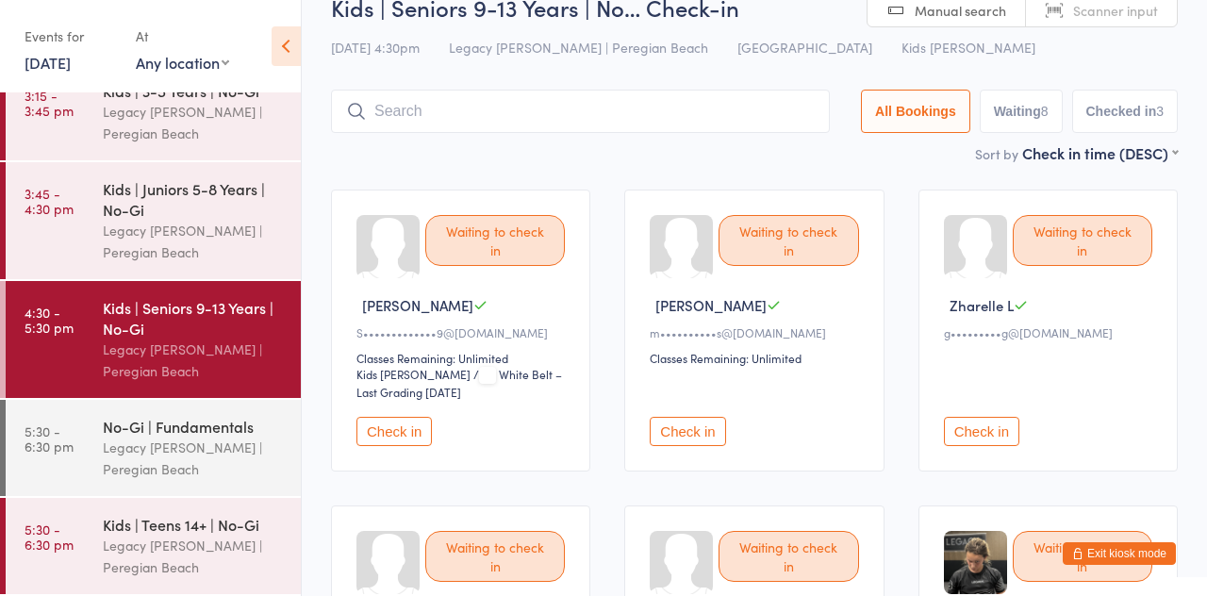
click at [702, 430] on button "Check in" at bounding box center [687, 431] width 75 height 29
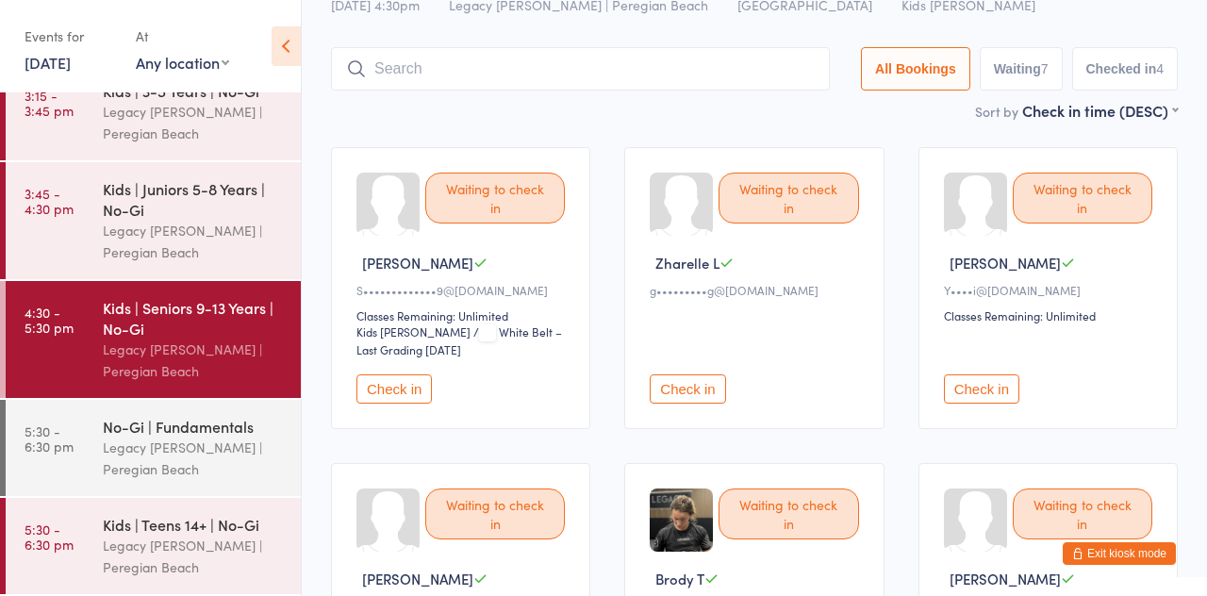
scroll to position [75, 0]
click at [996, 390] on button "Check in" at bounding box center [981, 390] width 75 height 29
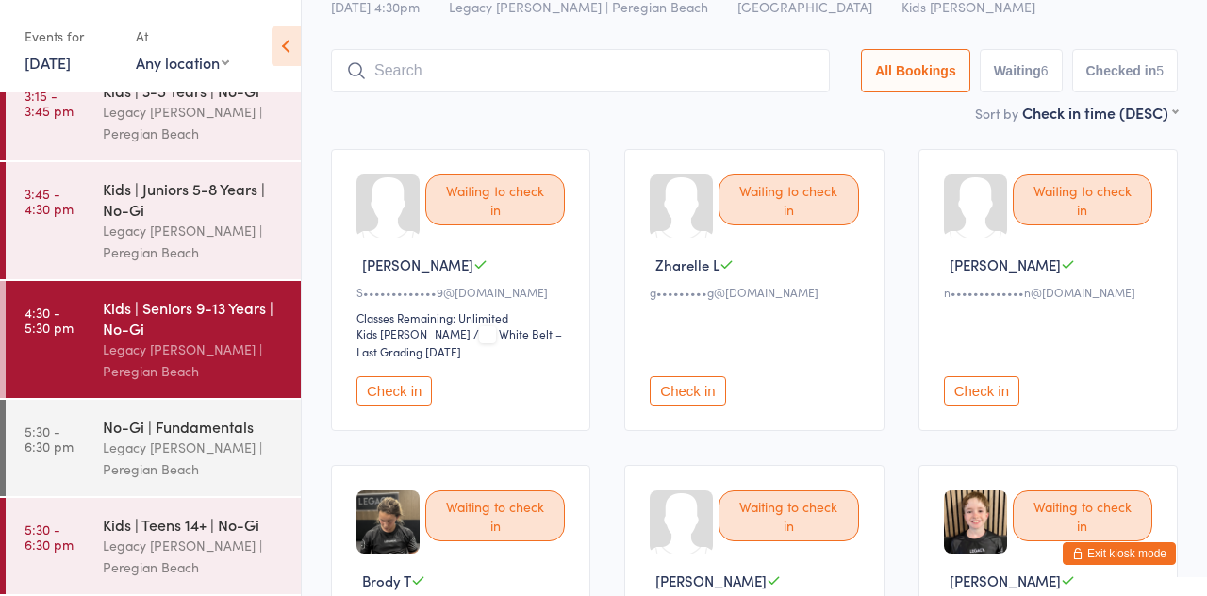
click at [456, 76] on input "search" at bounding box center [580, 70] width 499 height 43
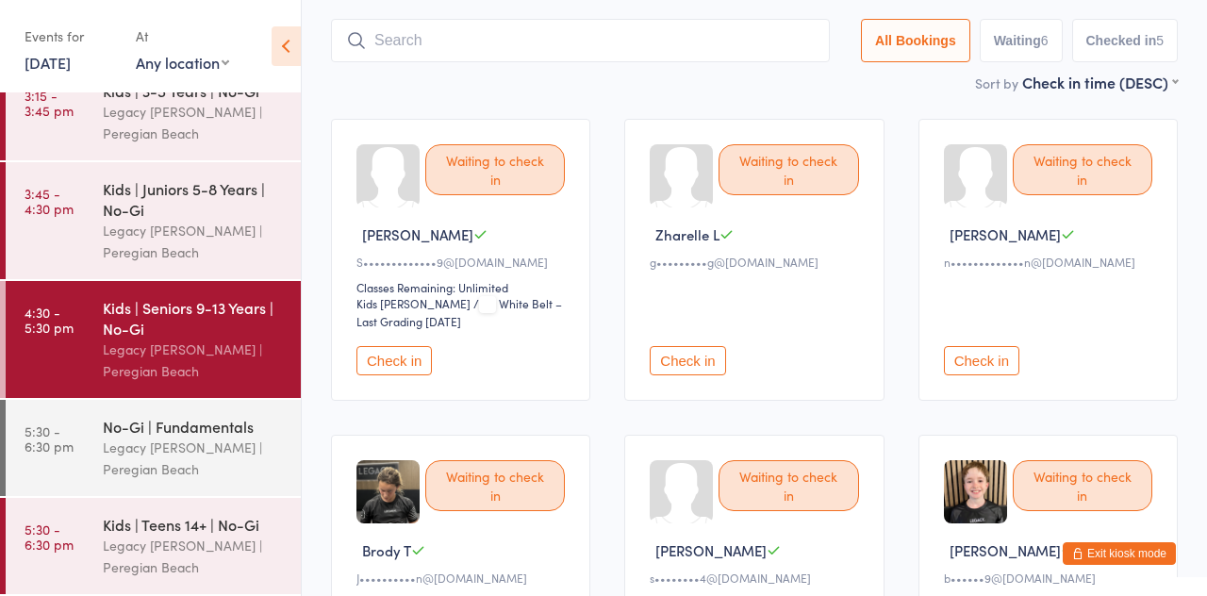
scroll to position [124, 0]
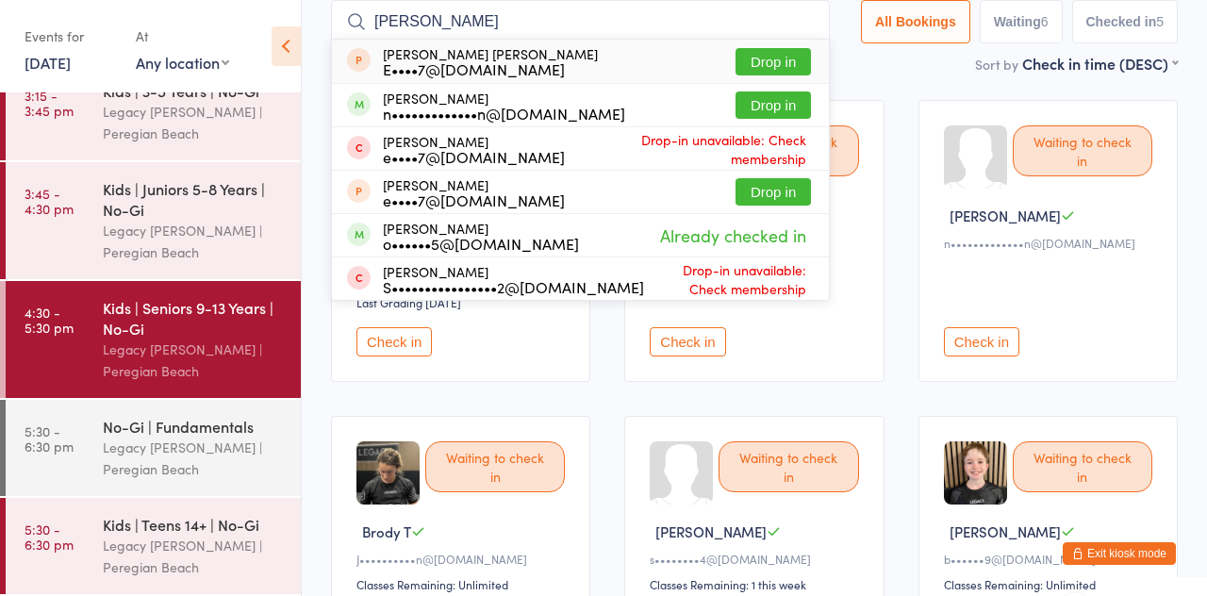
type input "[PERSON_NAME]"
click at [796, 111] on button "Drop in" at bounding box center [773, 104] width 75 height 27
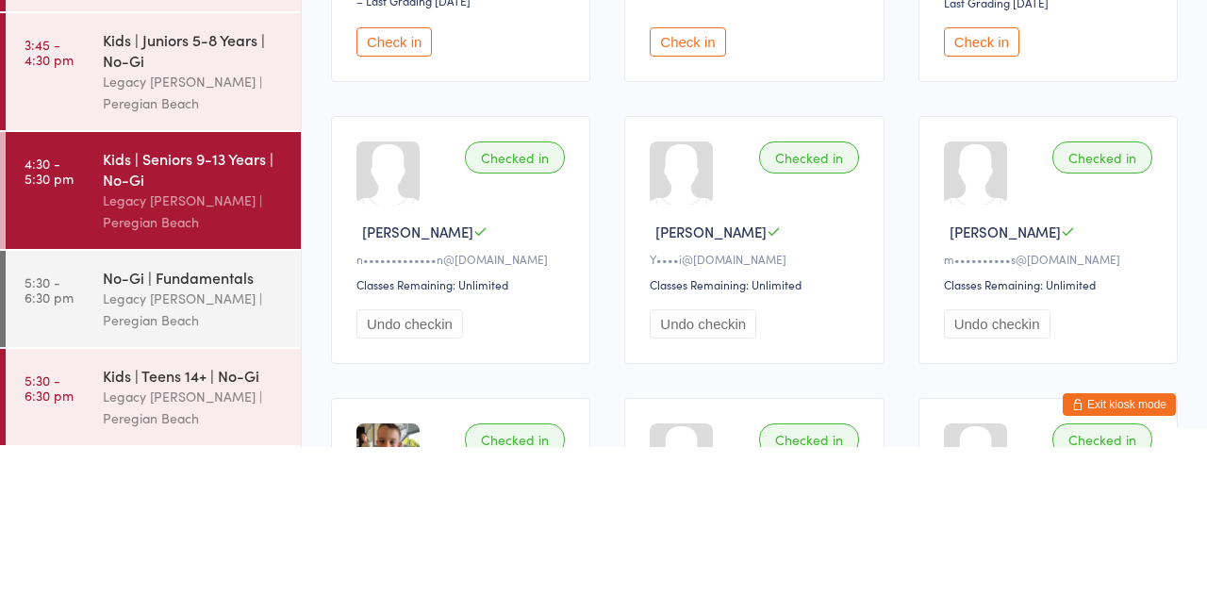
scroll to position [138, 0]
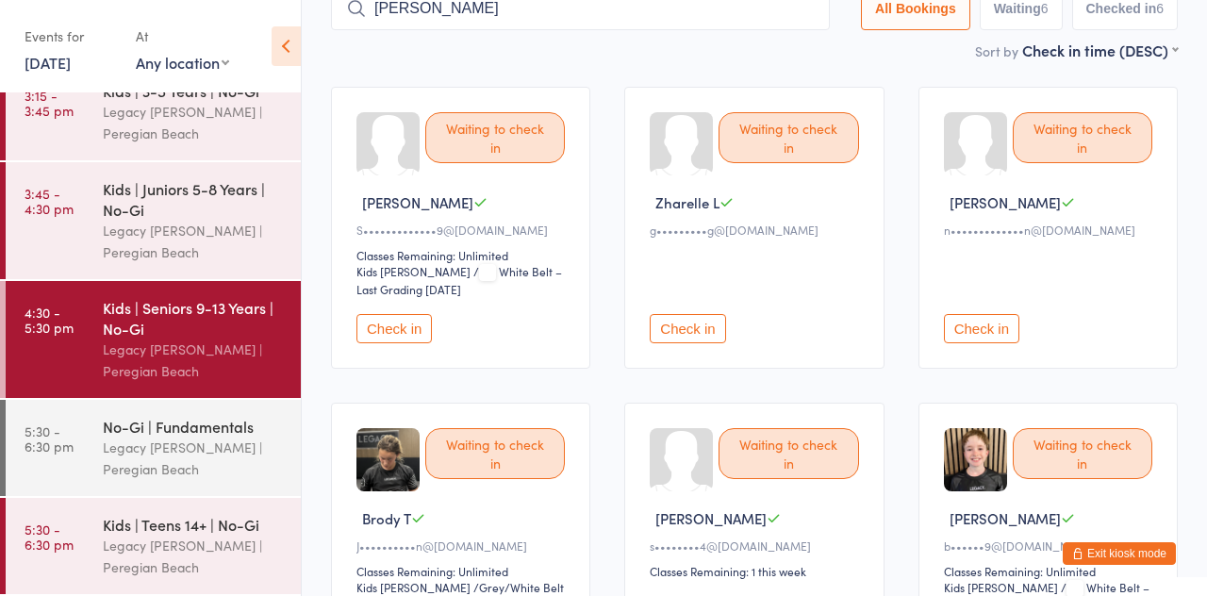
type input "[PERSON_NAME]"
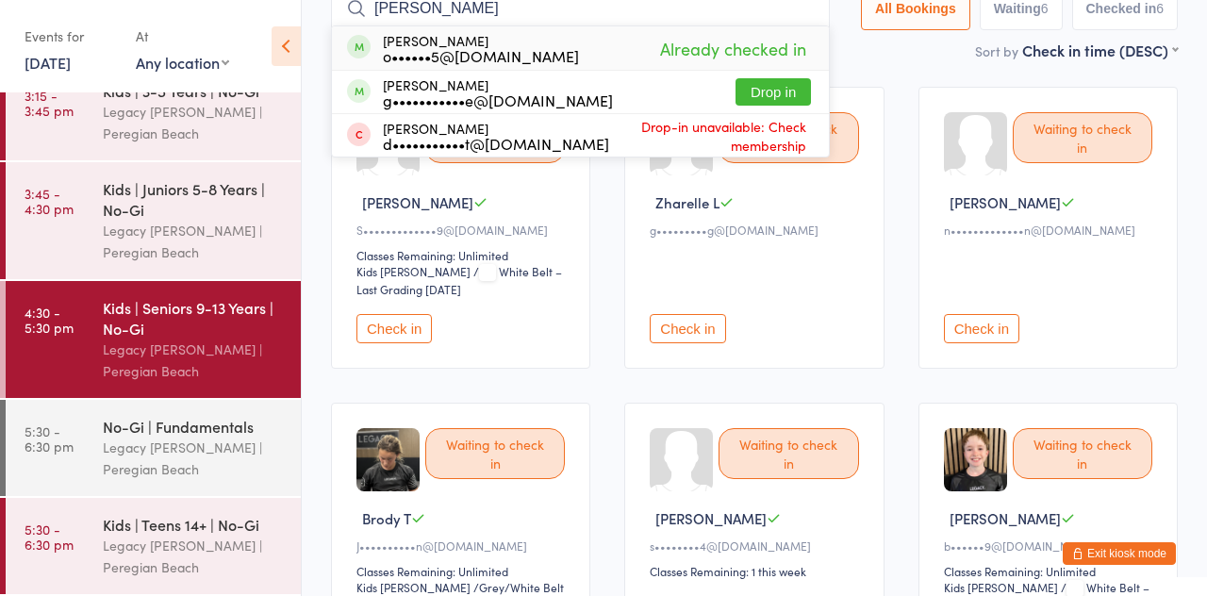
click at [804, 101] on button "Drop in" at bounding box center [773, 91] width 75 height 27
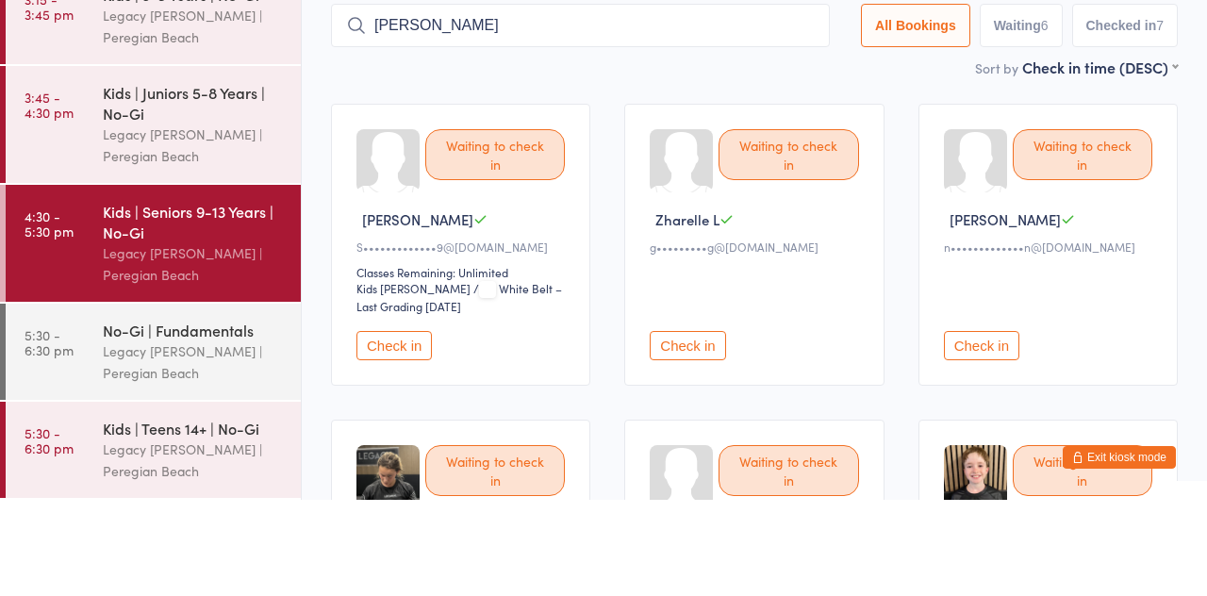
scroll to position [25, 0]
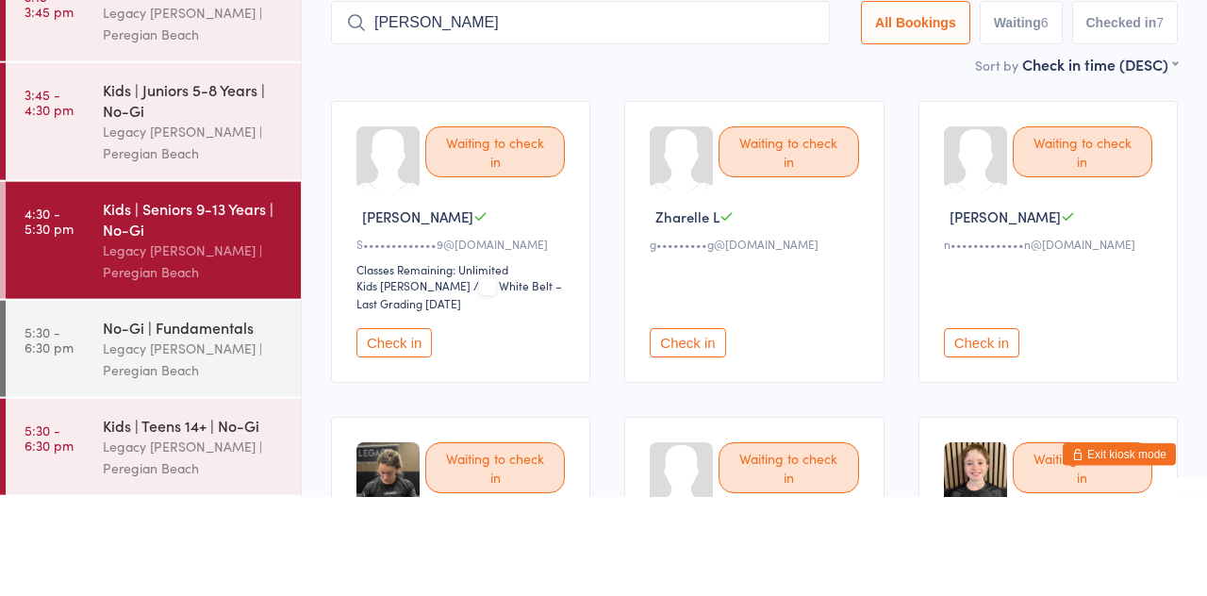
click at [504, 306] on div "[PERSON_NAME]" at bounding box center [463, 316] width 214 height 20
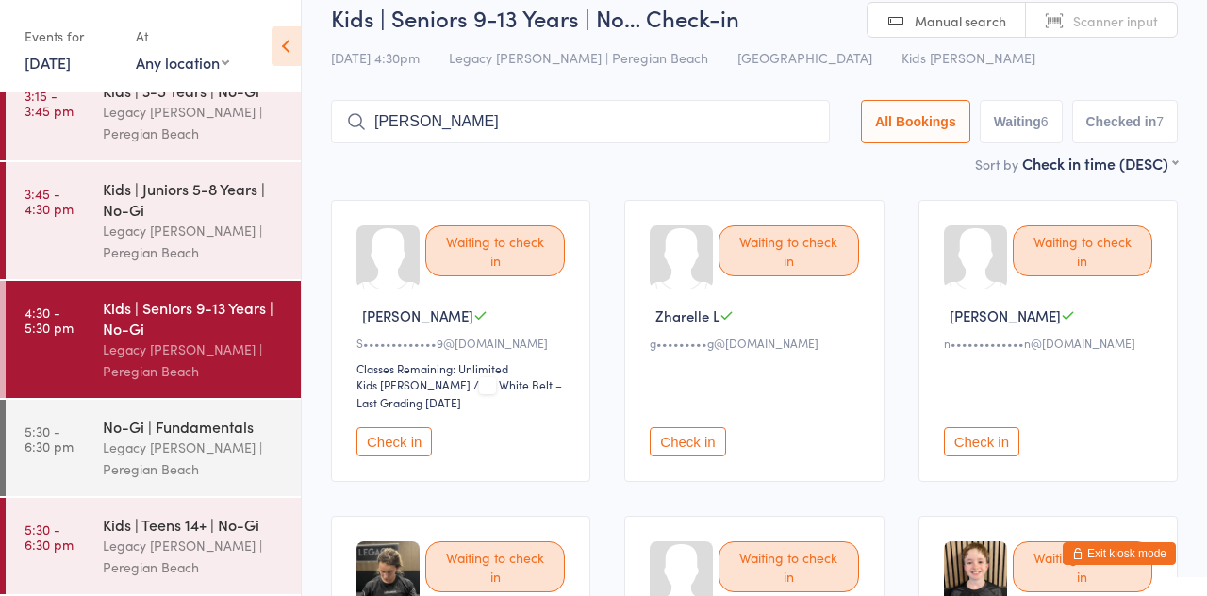
click at [496, 300] on div "Waiting to check in [PERSON_NAME]•••••••••••••9@[DOMAIN_NAME] Classes Remaining…" at bounding box center [460, 341] width 259 height 282
click at [511, 251] on div "Waiting to check in" at bounding box center [495, 250] width 140 height 51
click at [485, 561] on div "Waiting to check in" at bounding box center [495, 566] width 140 height 51
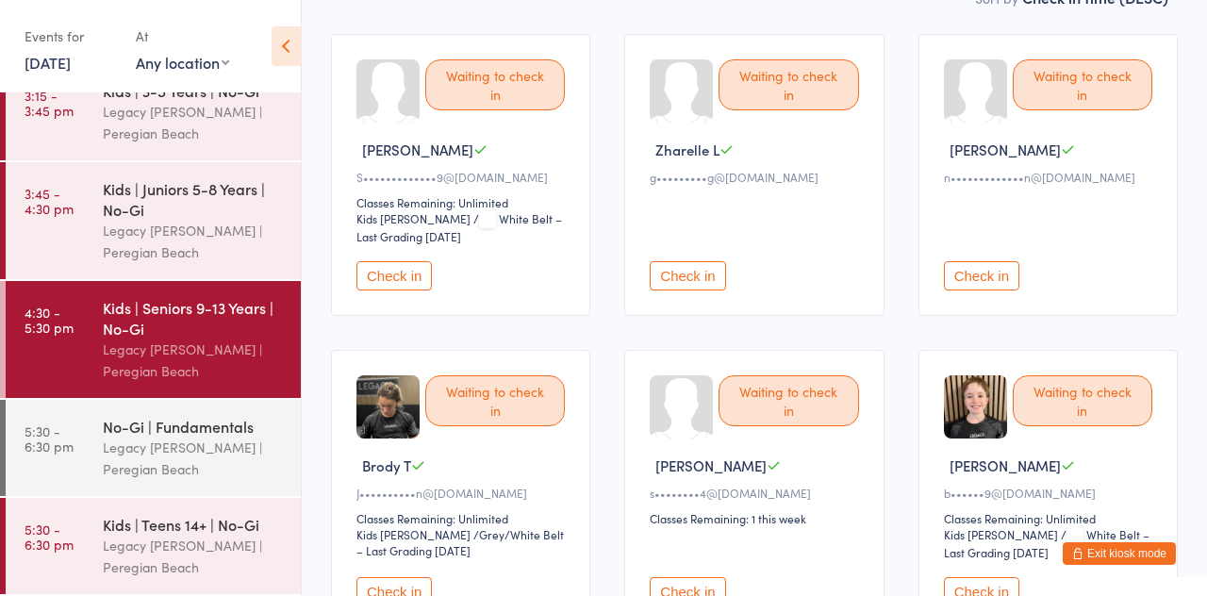
scroll to position [134, 0]
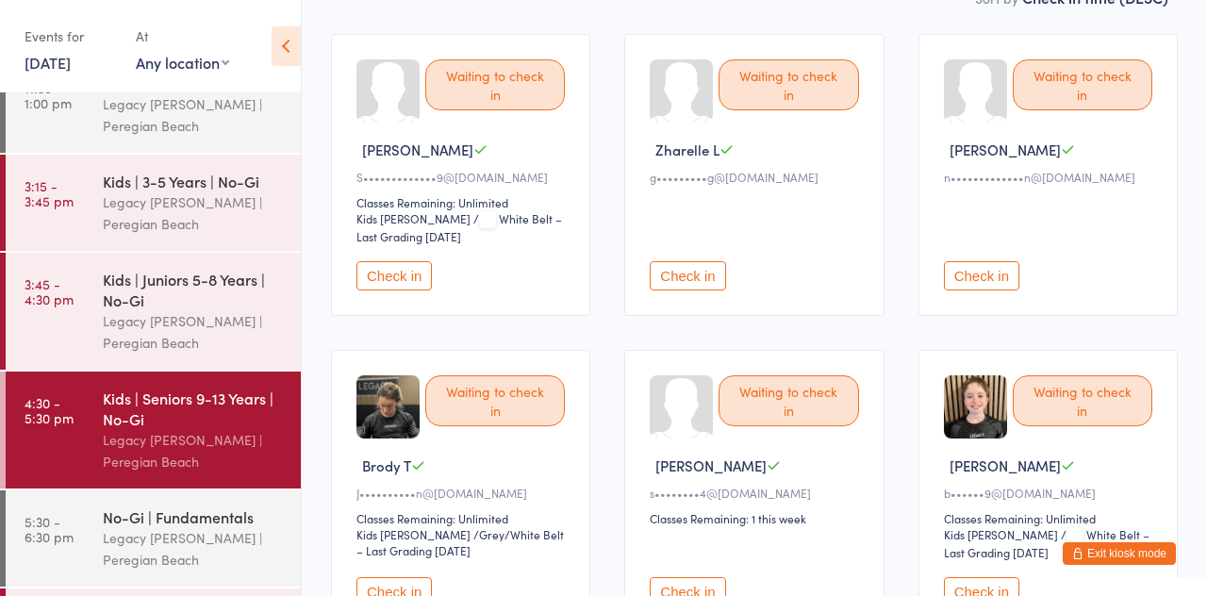
click at [396, 588] on button "Check in" at bounding box center [393, 591] width 75 height 29
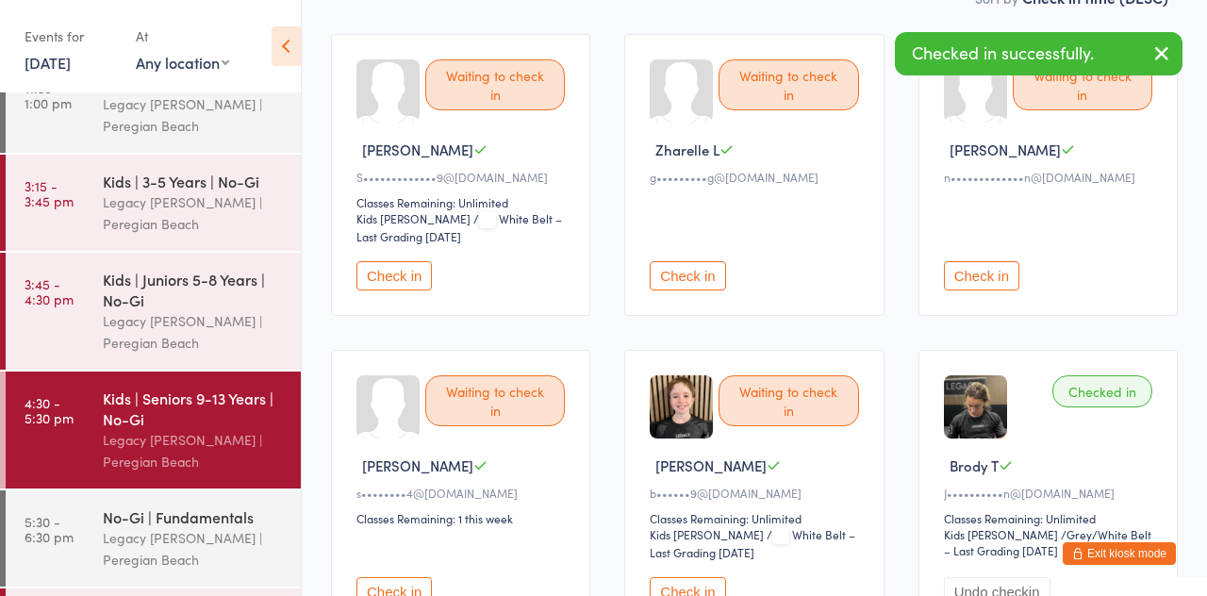
click at [405, 270] on button "Check in" at bounding box center [393, 275] width 75 height 29
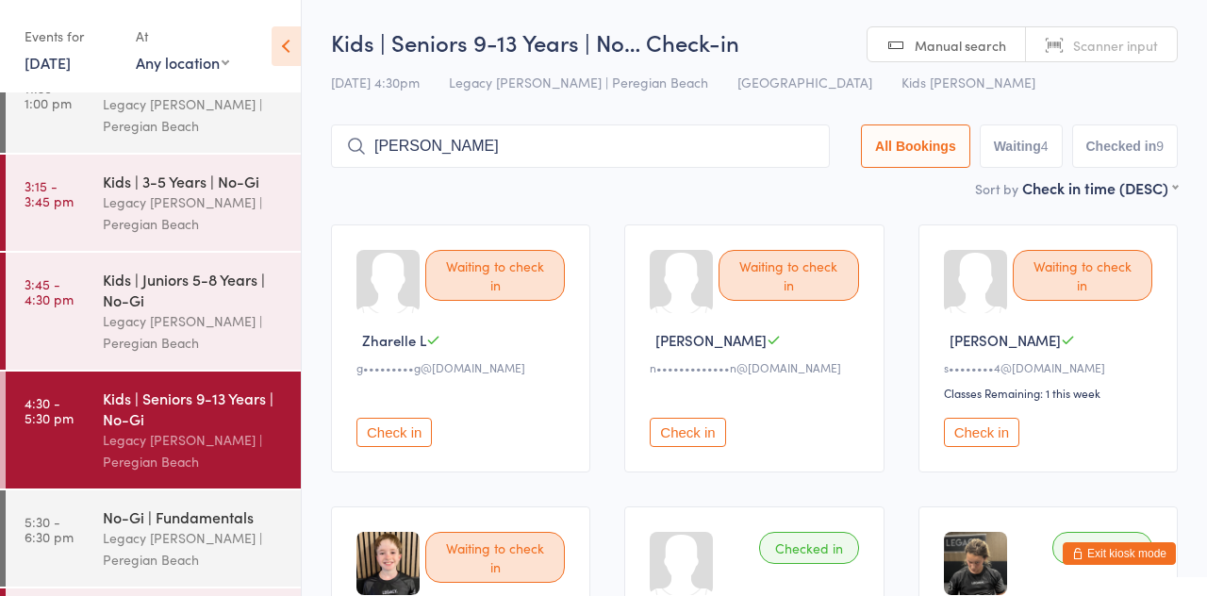
scroll to position [224, 0]
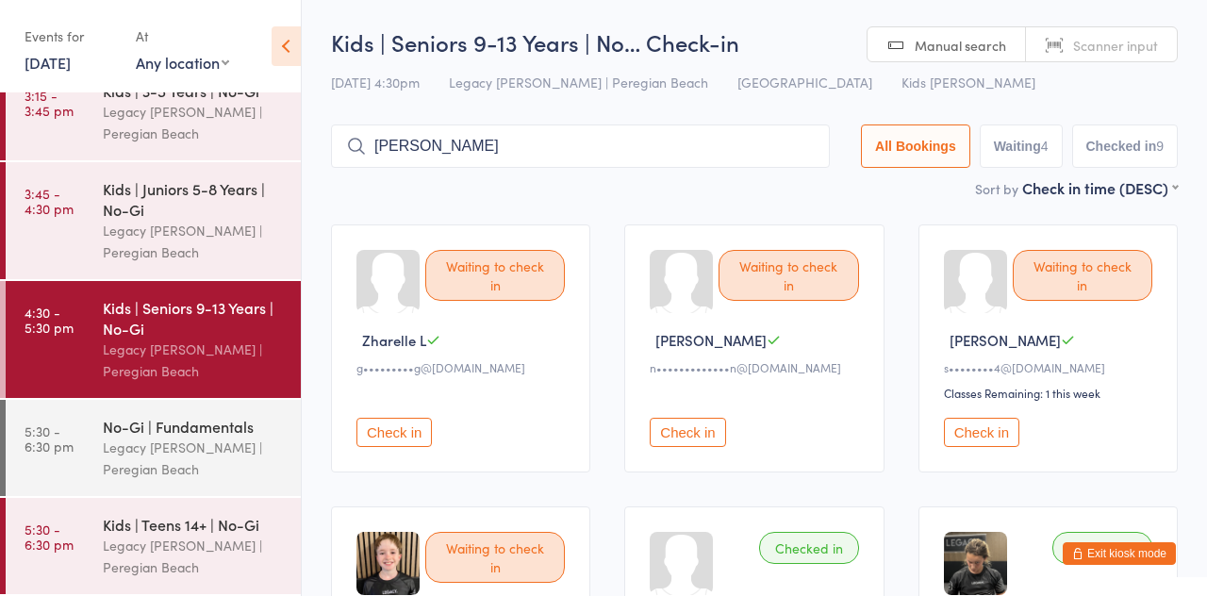
click at [621, 153] on input "[PERSON_NAME]" at bounding box center [580, 145] width 499 height 43
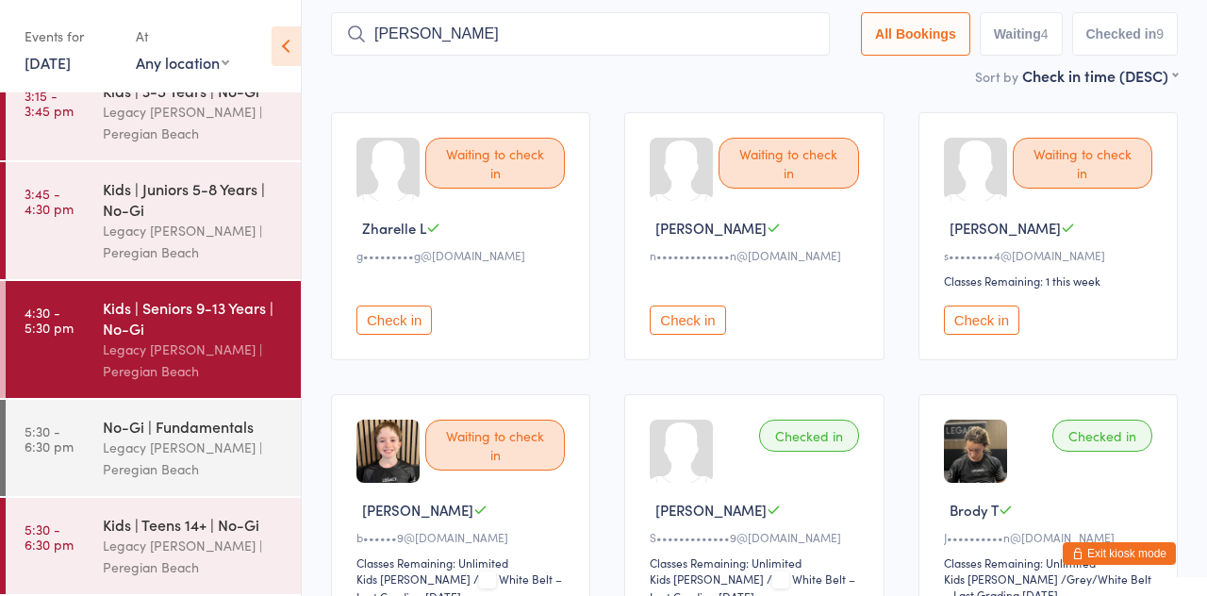
scroll to position [125, 0]
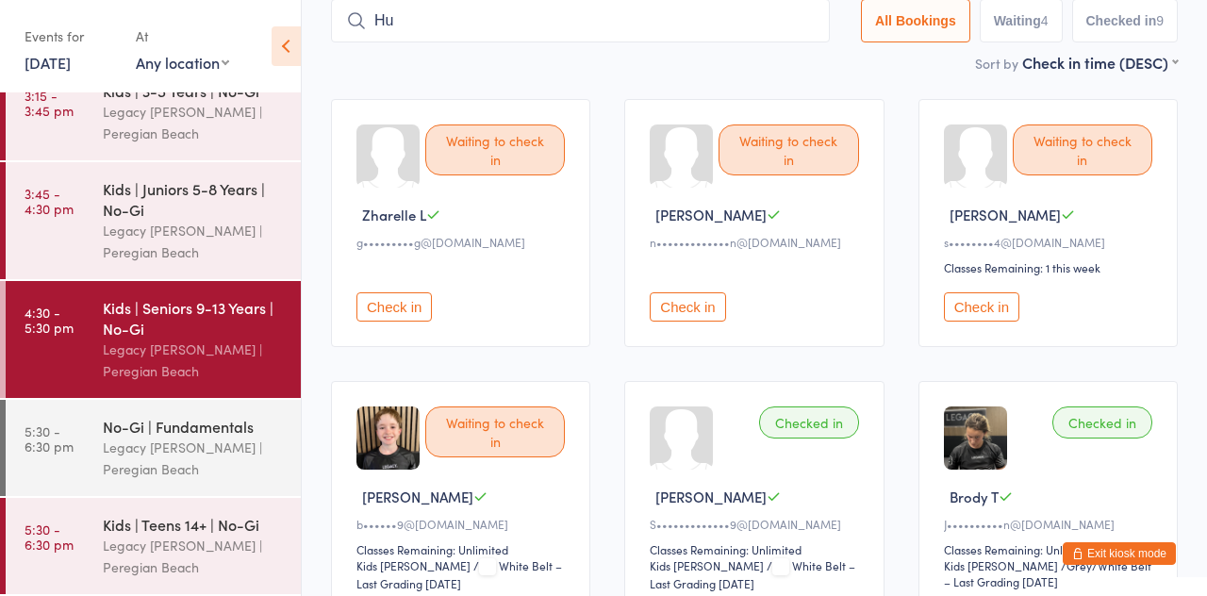
type input "H"
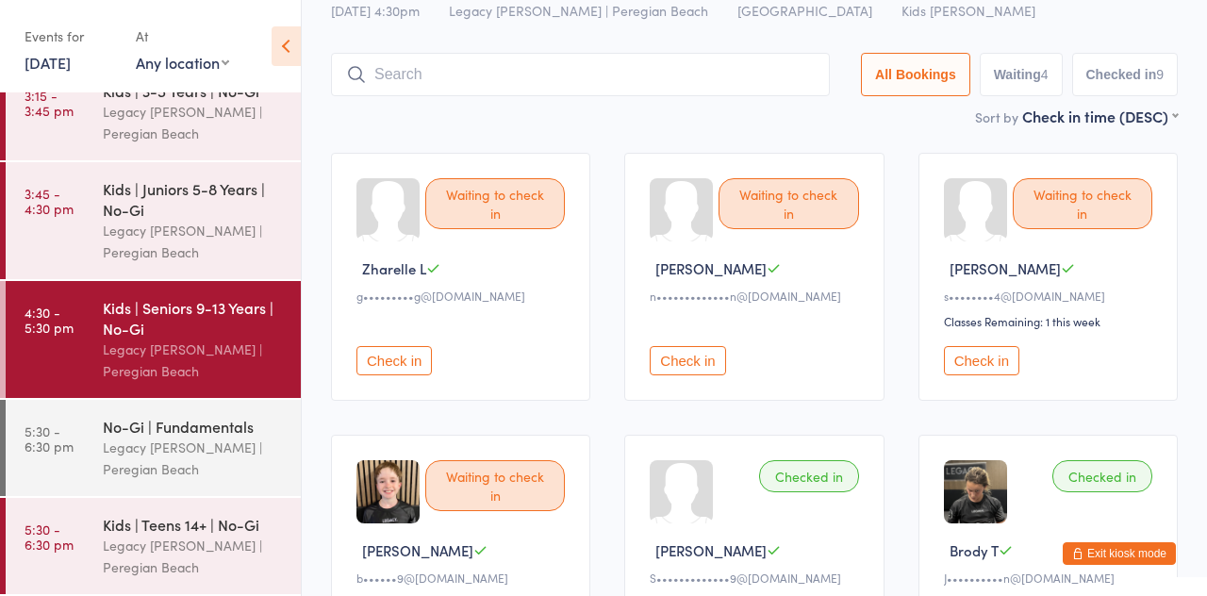
scroll to position [25, 0]
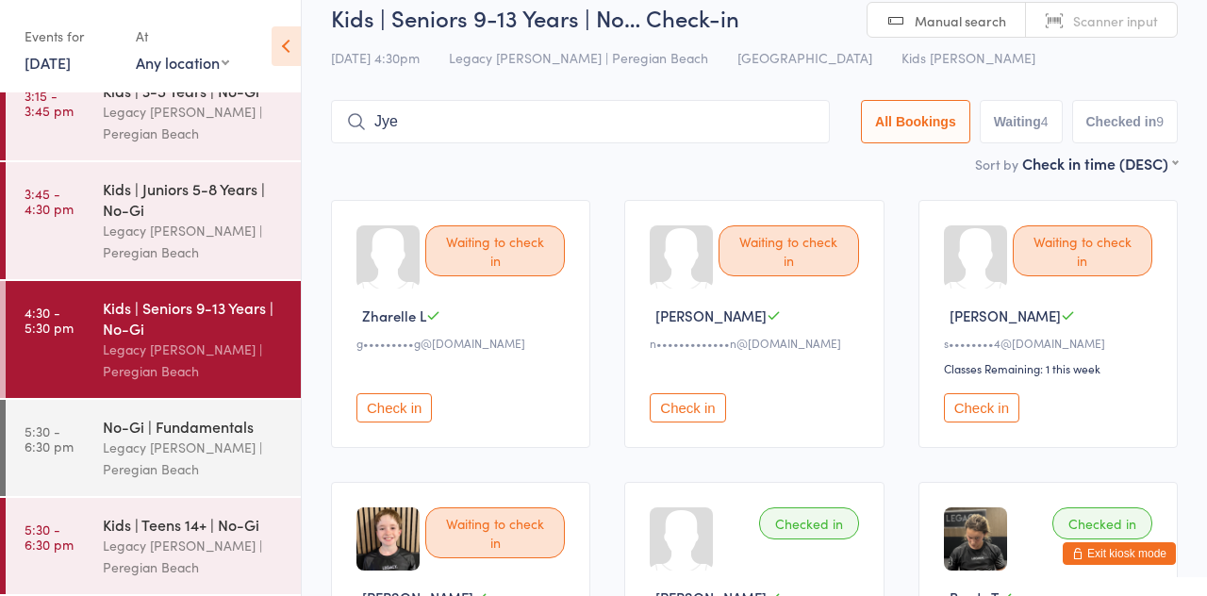
type input "Jye"
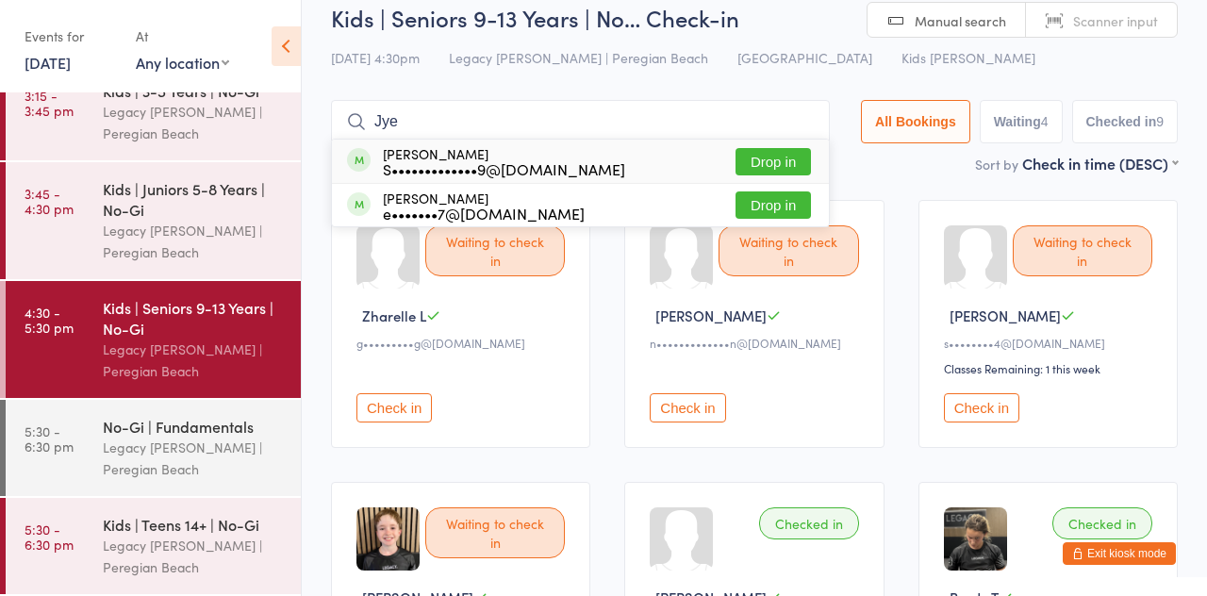
click at [793, 162] on button "Drop in" at bounding box center [773, 161] width 75 height 27
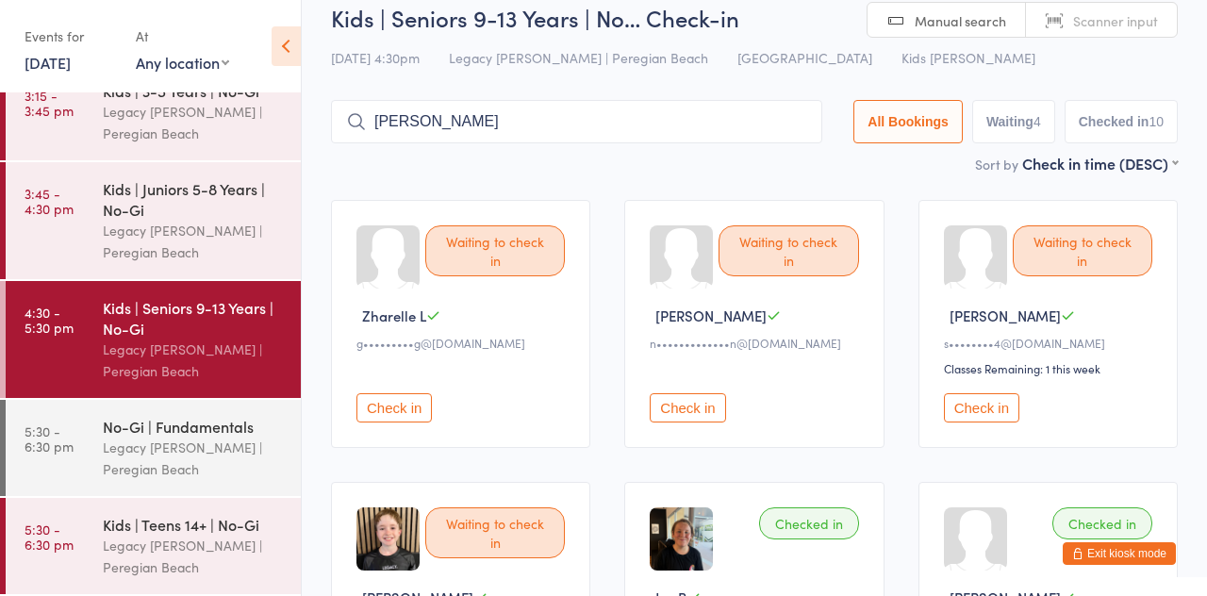
type input "[PERSON_NAME]"
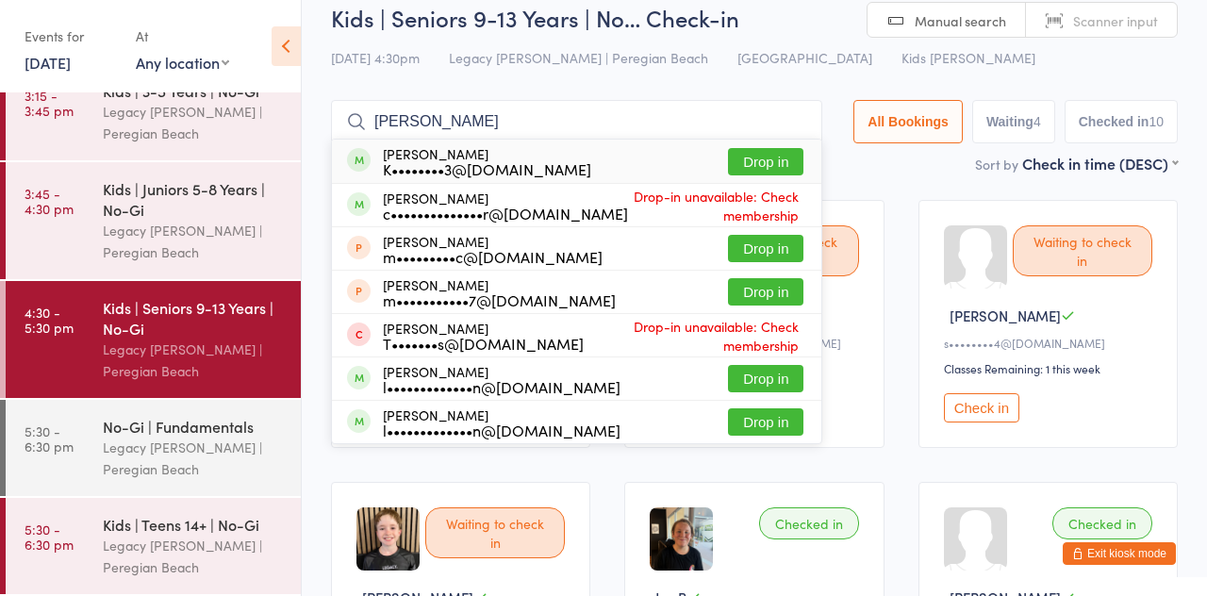
click at [798, 160] on button "Drop in" at bounding box center [765, 161] width 75 height 27
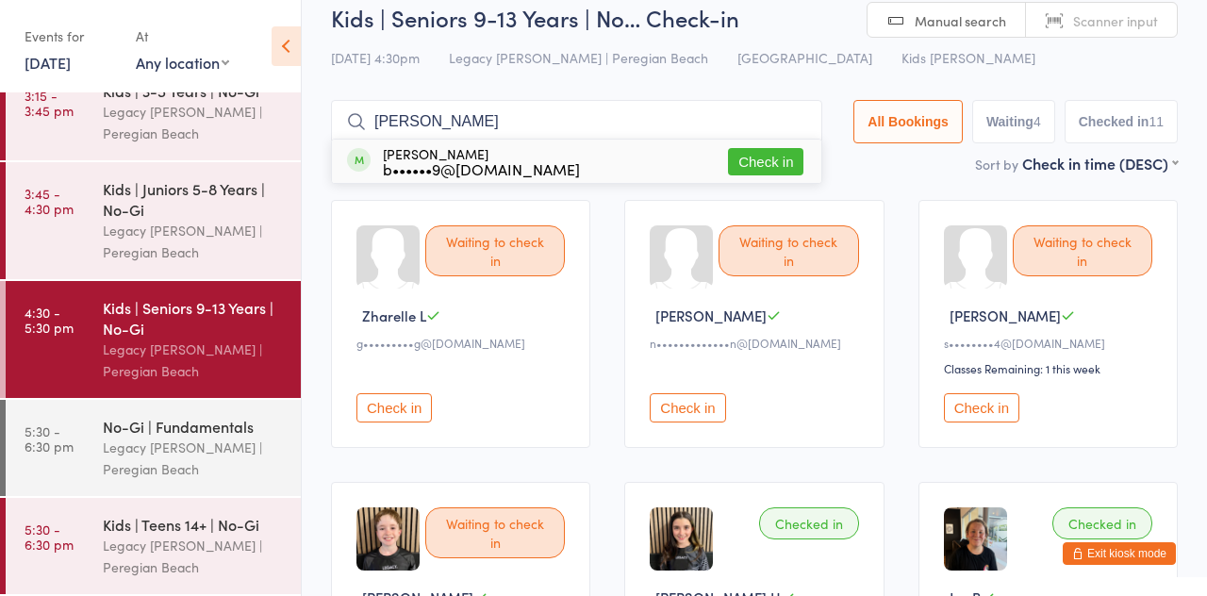
type input "[PERSON_NAME]"
click at [766, 165] on button "Check in" at bounding box center [765, 161] width 75 height 27
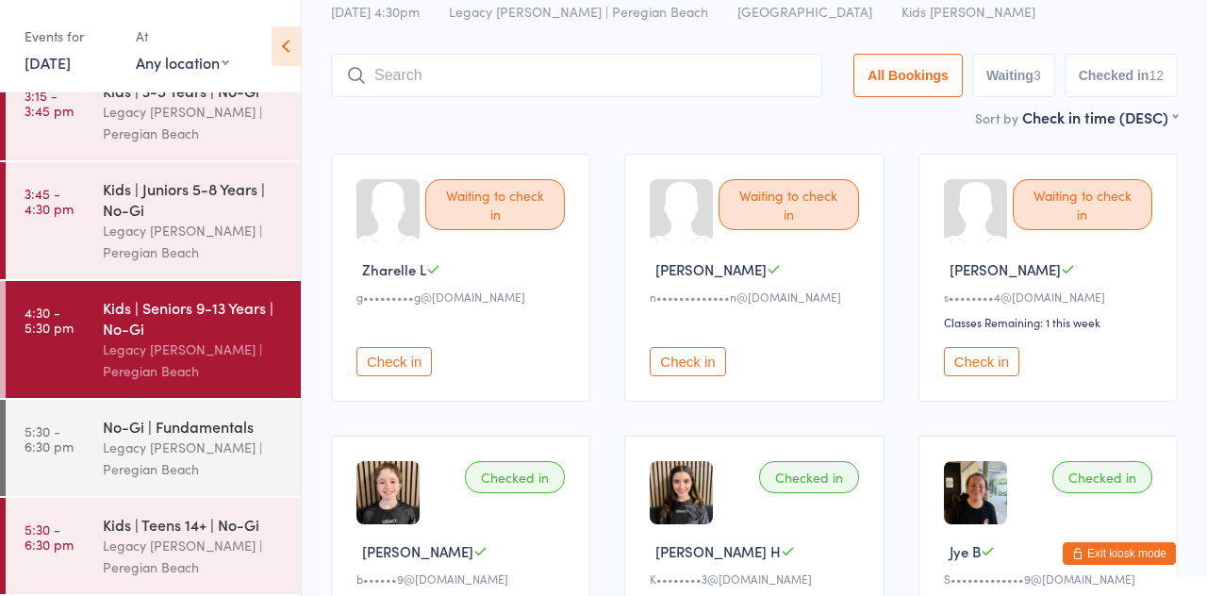
scroll to position [0, 0]
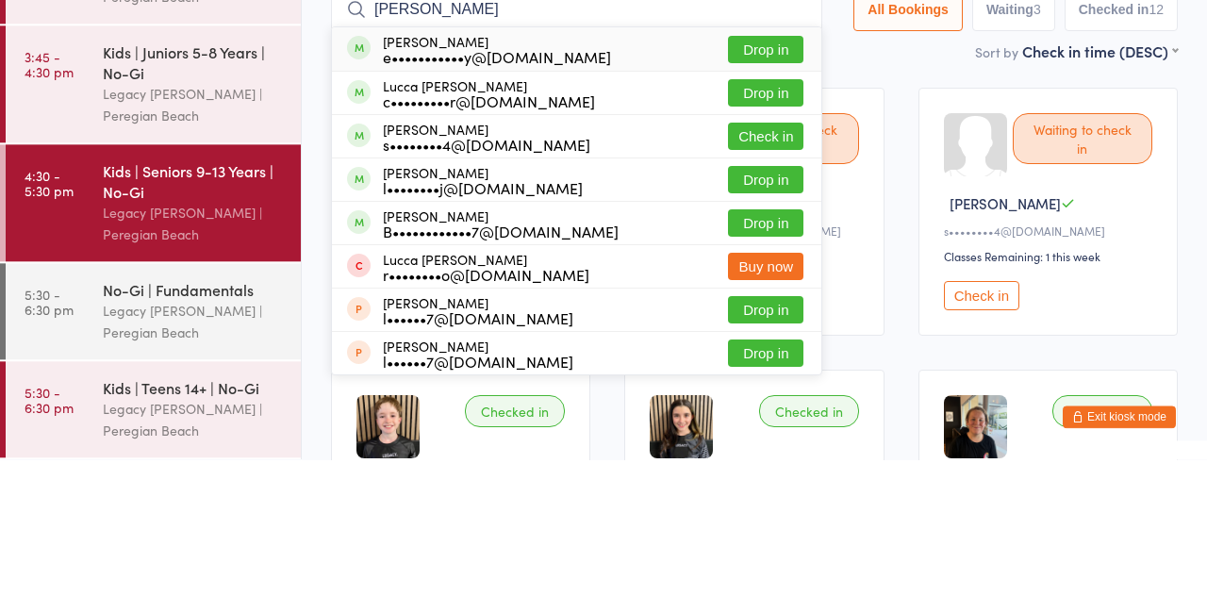
type input "[PERSON_NAME]"
click at [780, 279] on button "Check in" at bounding box center [765, 272] width 75 height 27
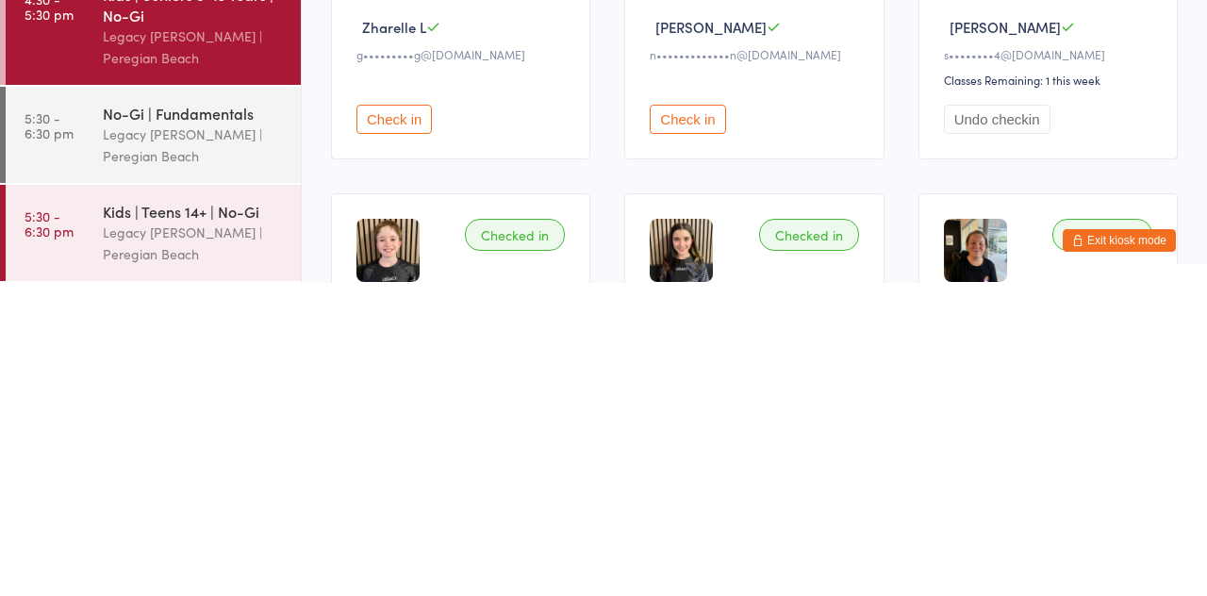
click at [141, 452] on div "Legacy [PERSON_NAME] | Peregian Beach" at bounding box center [194, 458] width 182 height 43
